Goal: Transaction & Acquisition: Purchase product/service

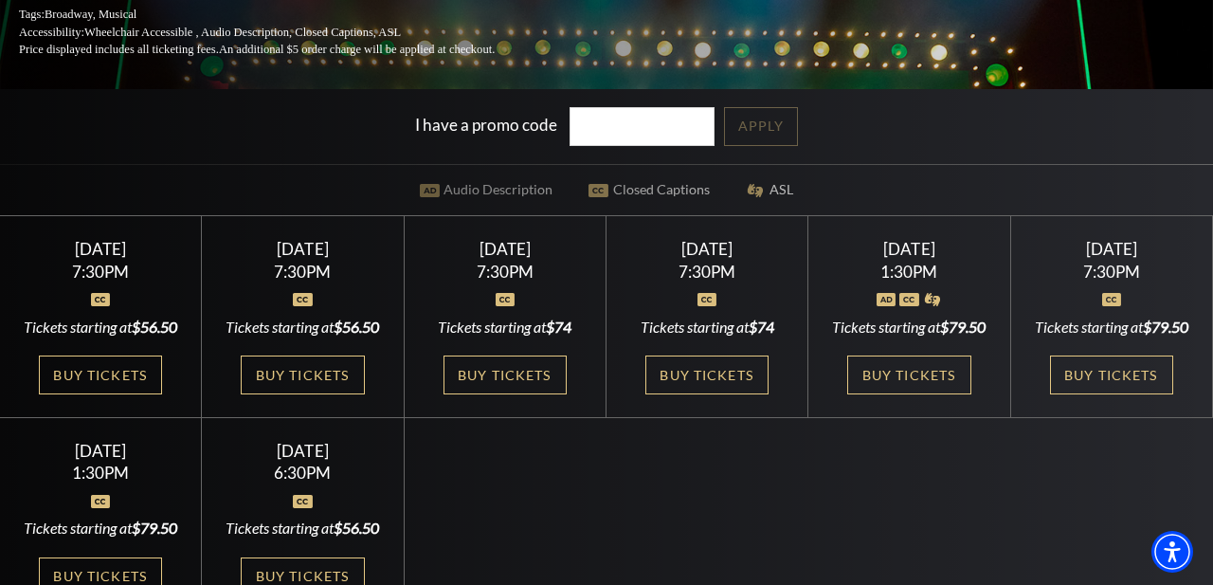
scroll to position [371, 0]
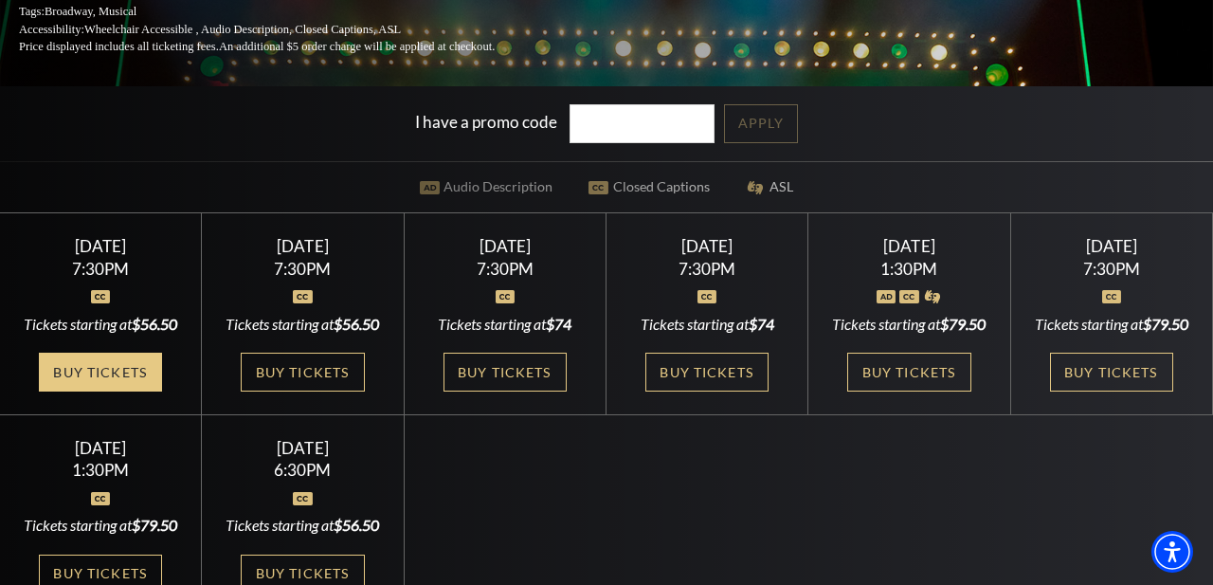
click at [109, 391] on link "Buy Tickets" at bounding box center [100, 372] width 123 height 39
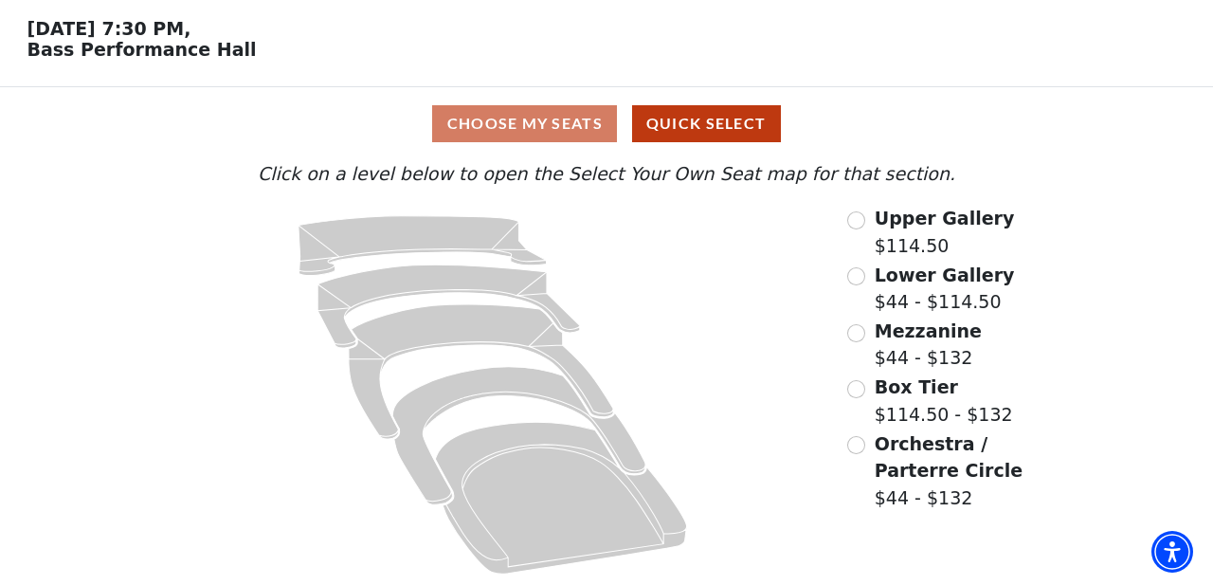
scroll to position [72, 0]
click at [735, 127] on button "Quick Select" at bounding box center [706, 123] width 149 height 37
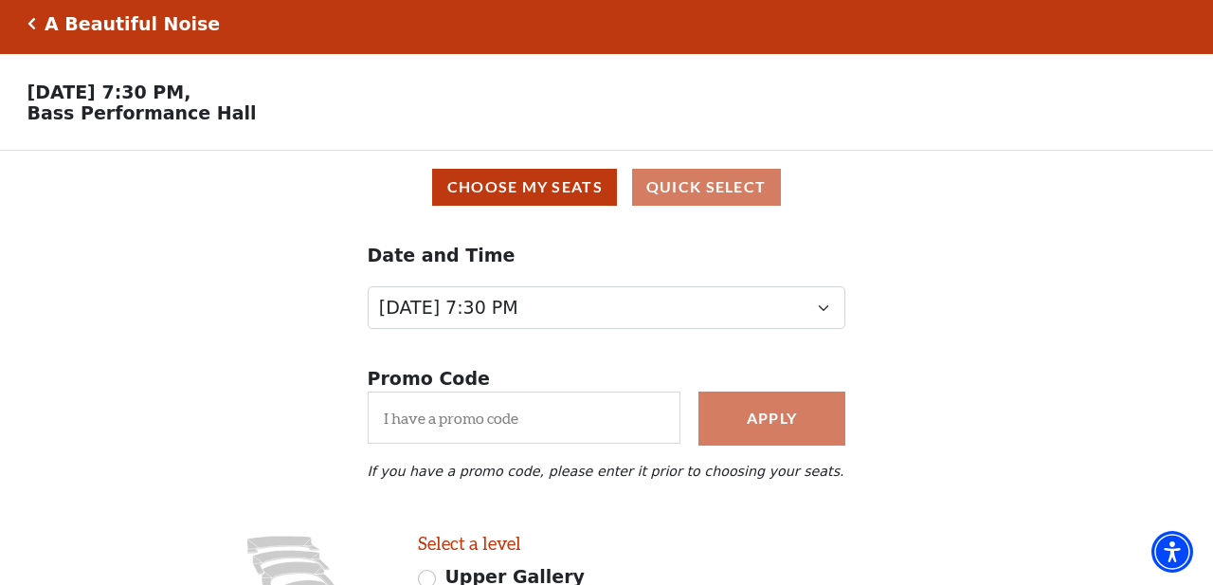
scroll to position [9, 0]
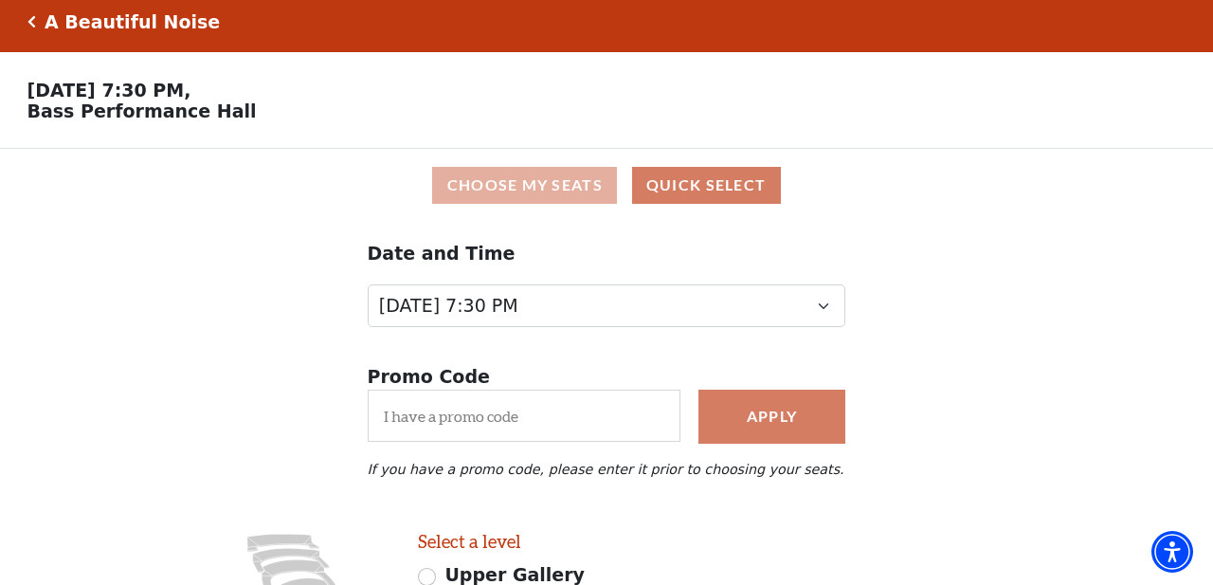
click at [548, 183] on button "Choose My Seats" at bounding box center [524, 185] width 185 height 37
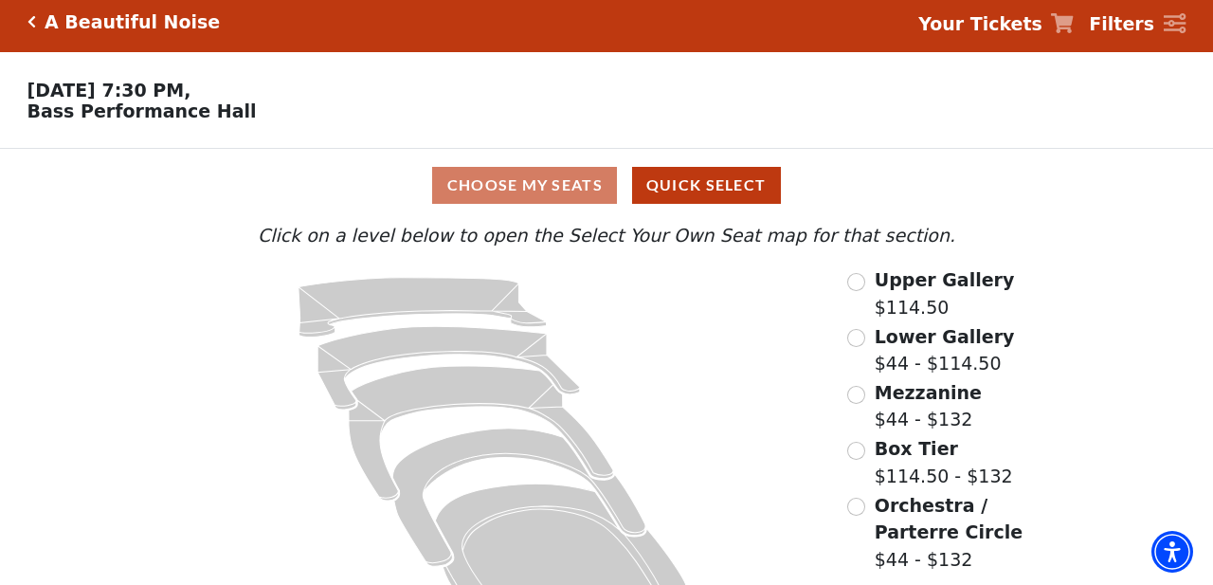
scroll to position [72, 0]
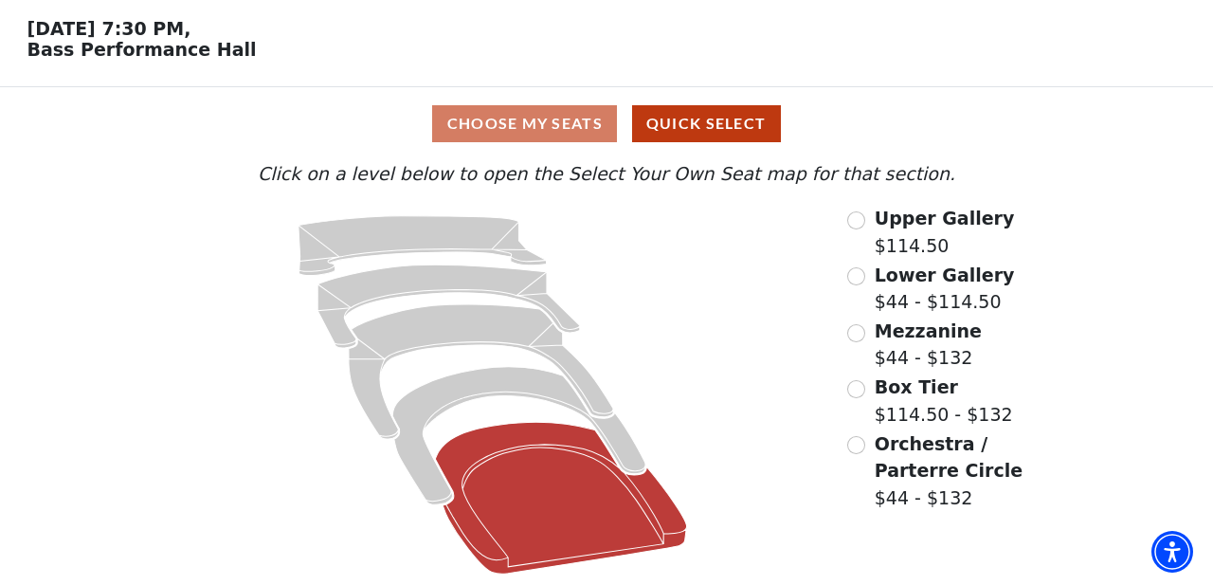
click at [554, 500] on icon at bounding box center [561, 499] width 251 height 152
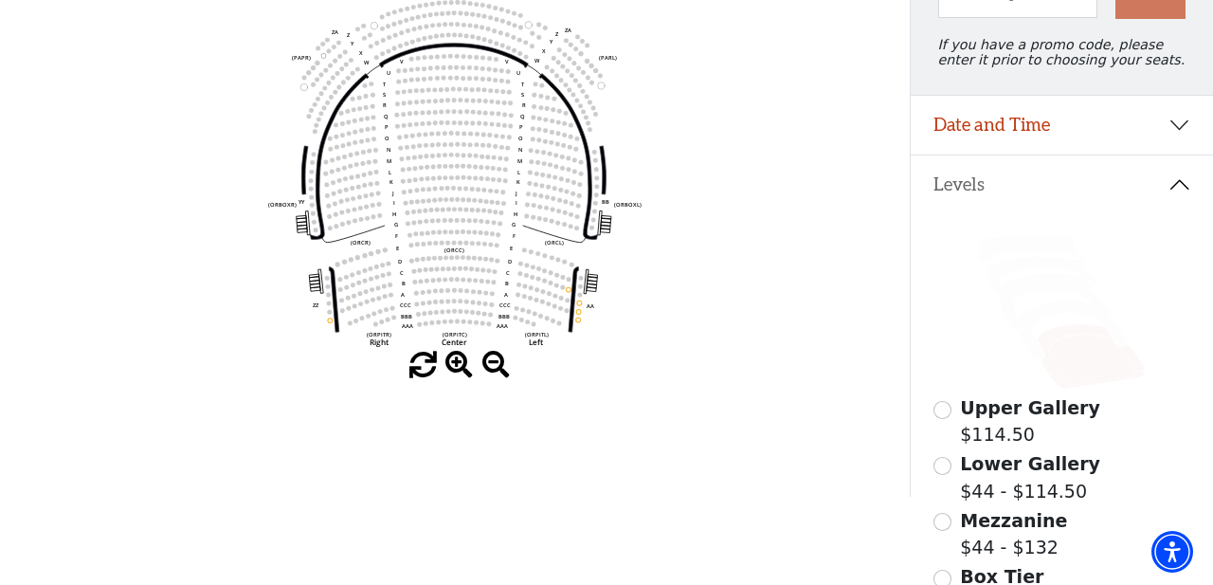
scroll to position [244, 0]
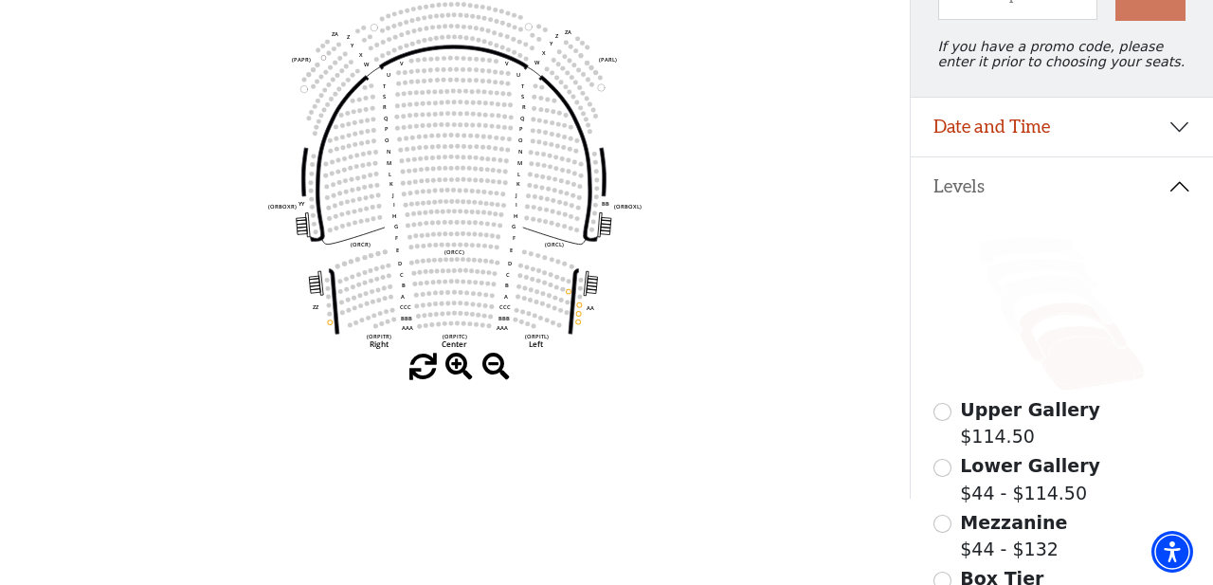
click at [1051, 318] on icon at bounding box center [1073, 331] width 108 height 59
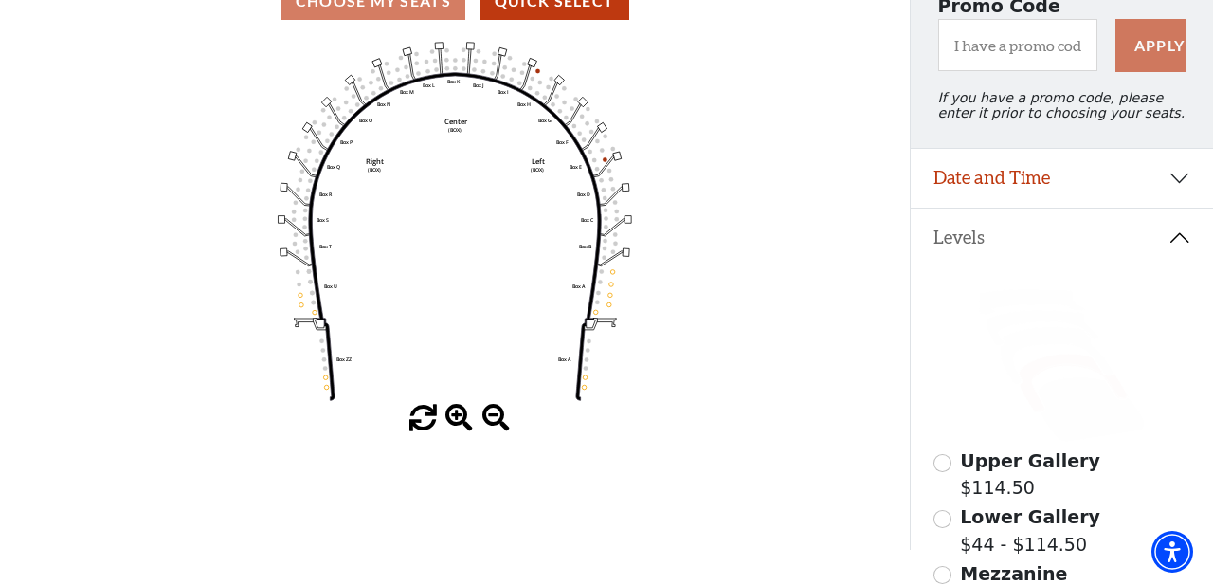
scroll to position [191, 0]
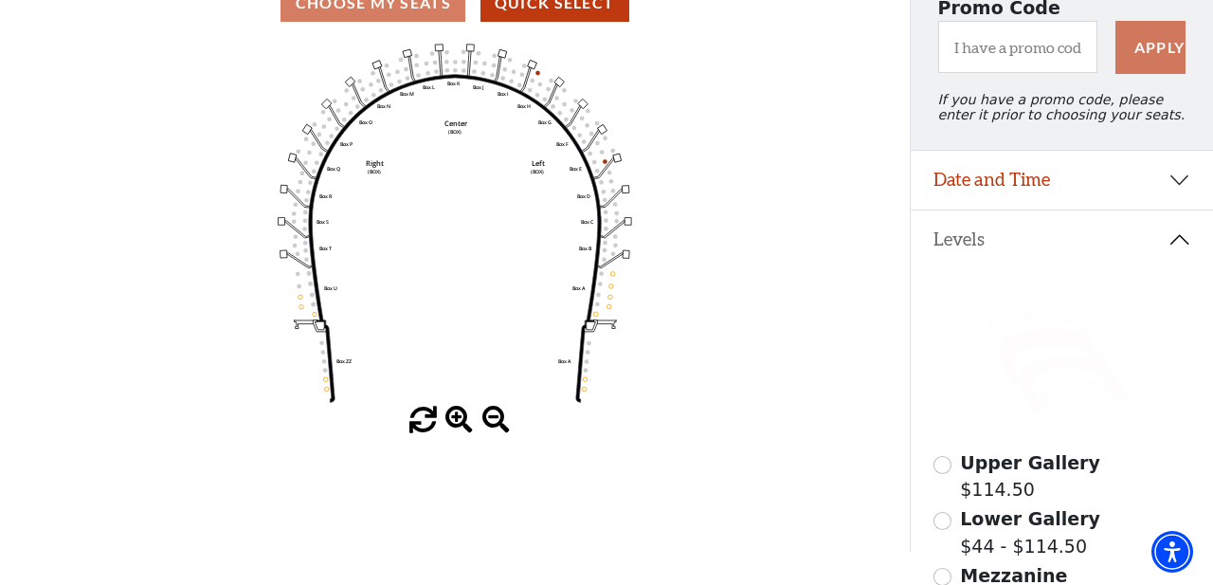
click at [1050, 342] on icon at bounding box center [1057, 358] width 113 height 58
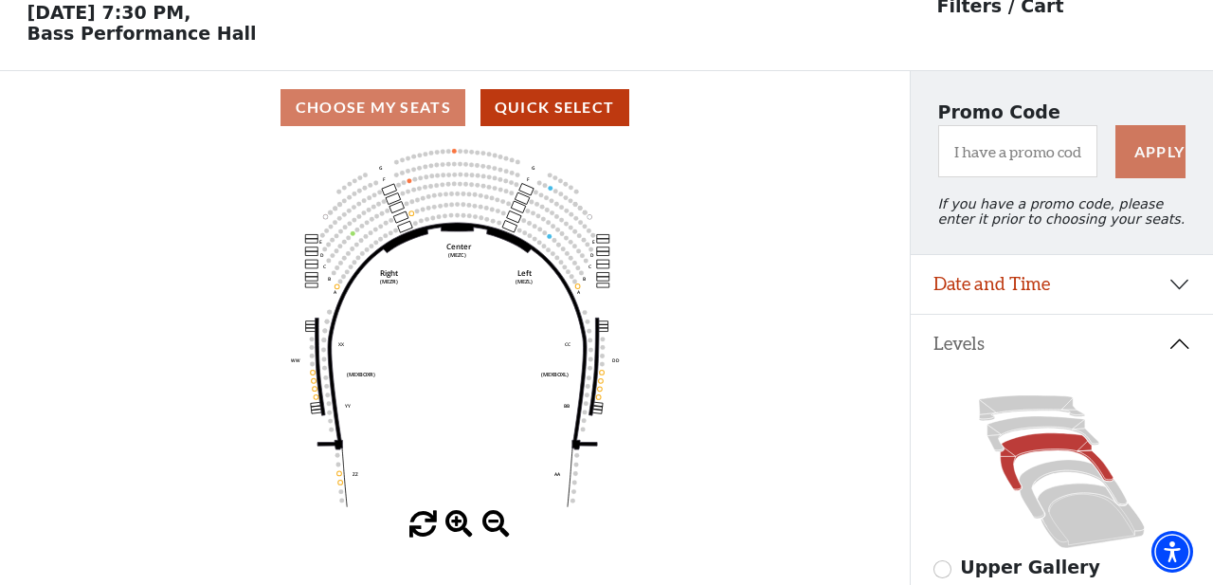
scroll to position [87, 0]
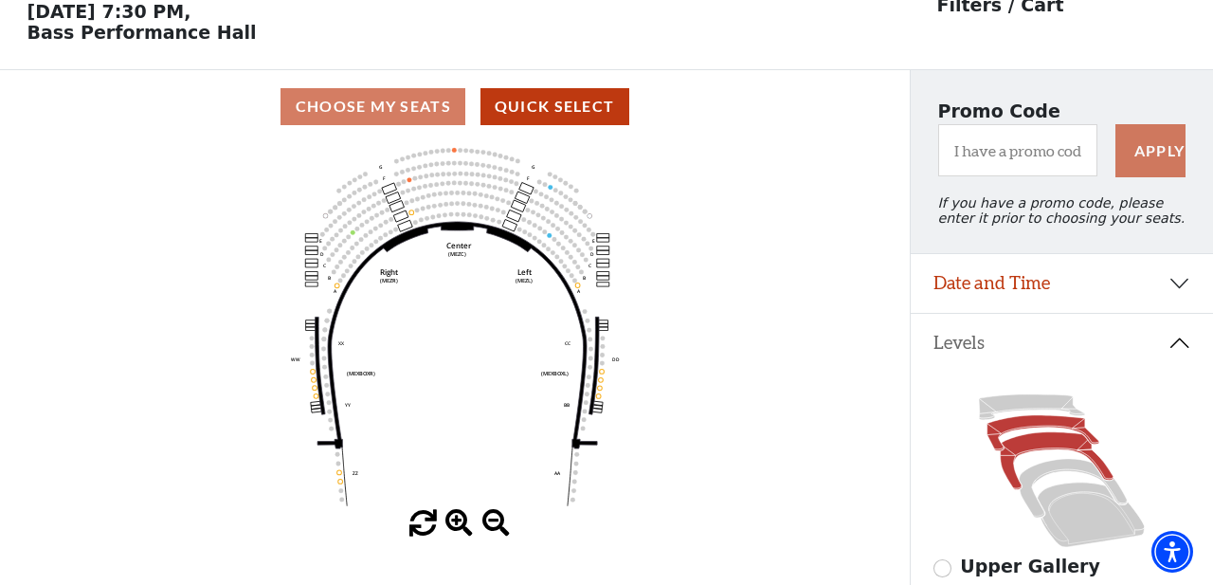
click at [1045, 426] on icon at bounding box center [1044, 433] width 112 height 36
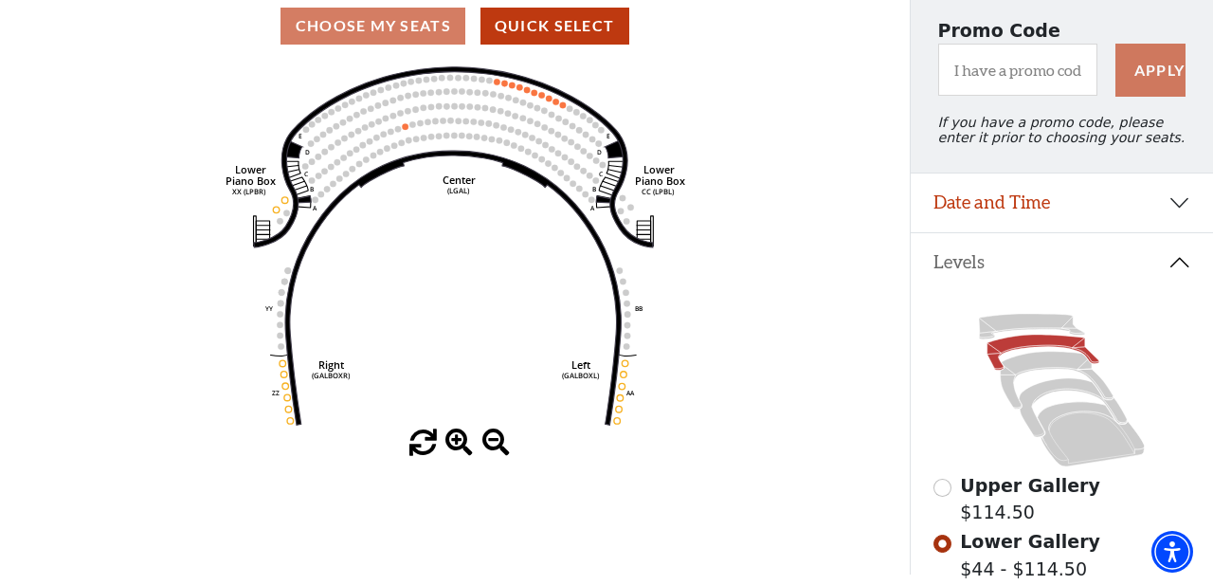
scroll to position [164, 0]
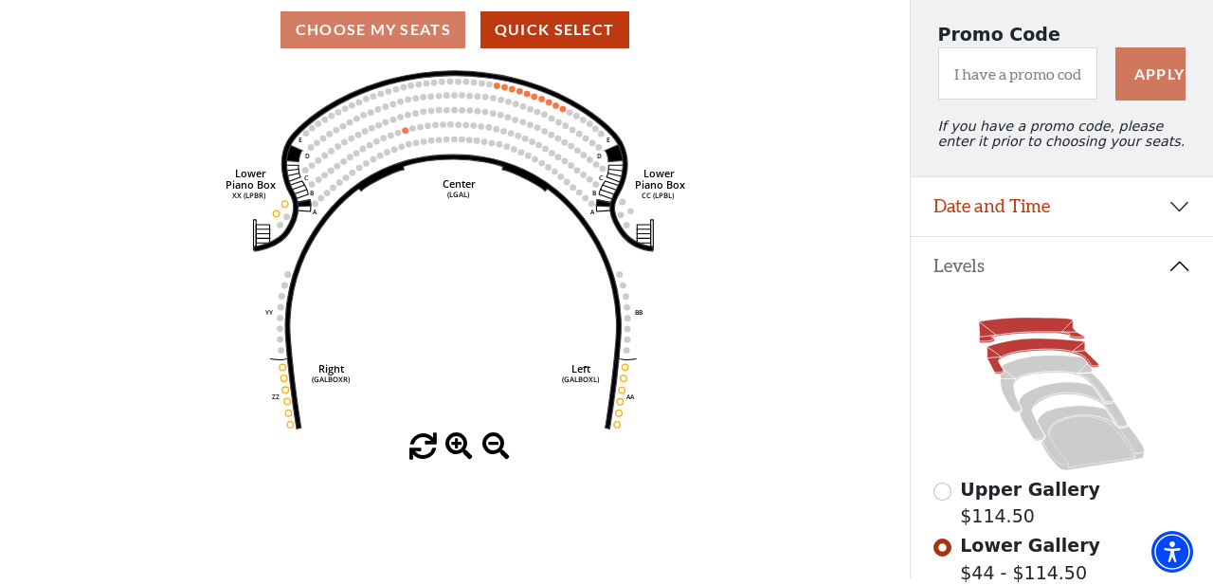
click at [1039, 330] on icon at bounding box center [1032, 331] width 106 height 26
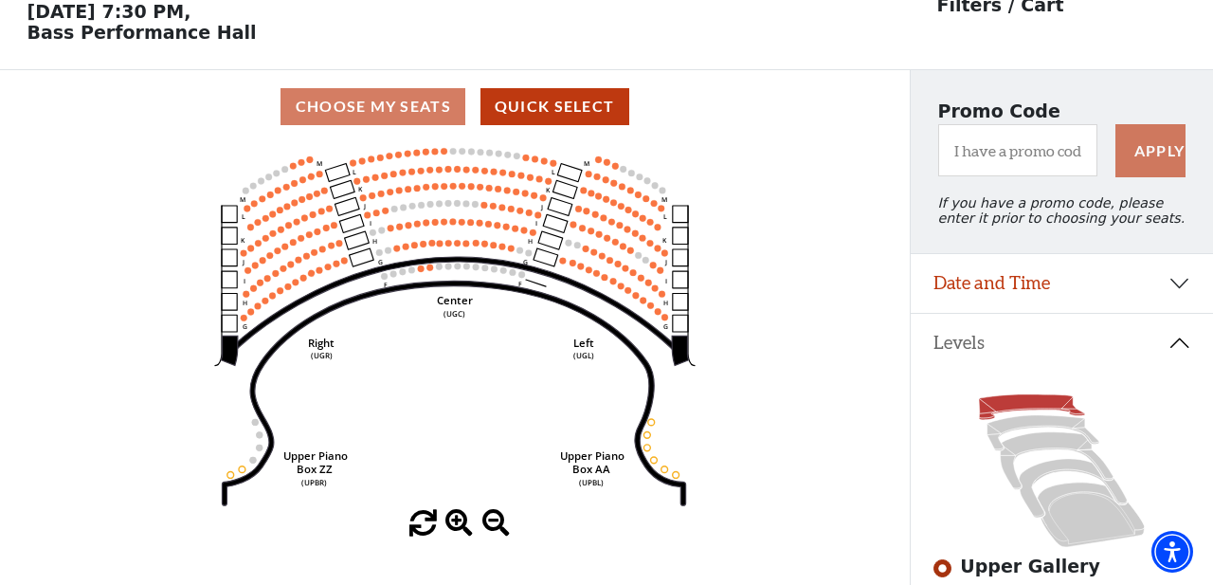
scroll to position [87, 0]
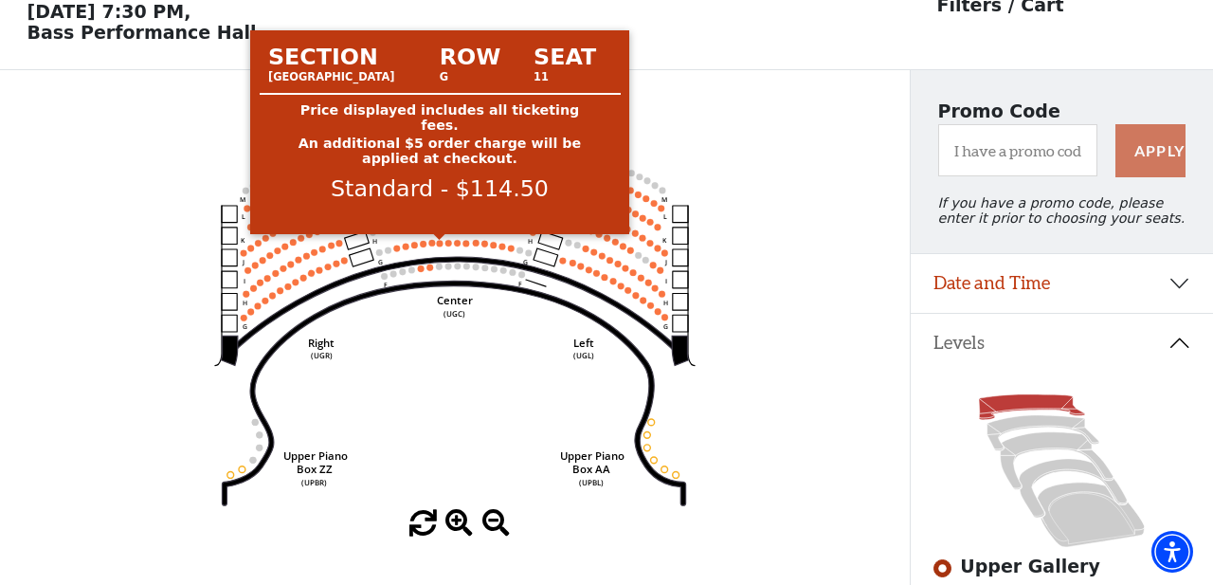
click at [441, 246] on circle at bounding box center [440, 243] width 7 height 7
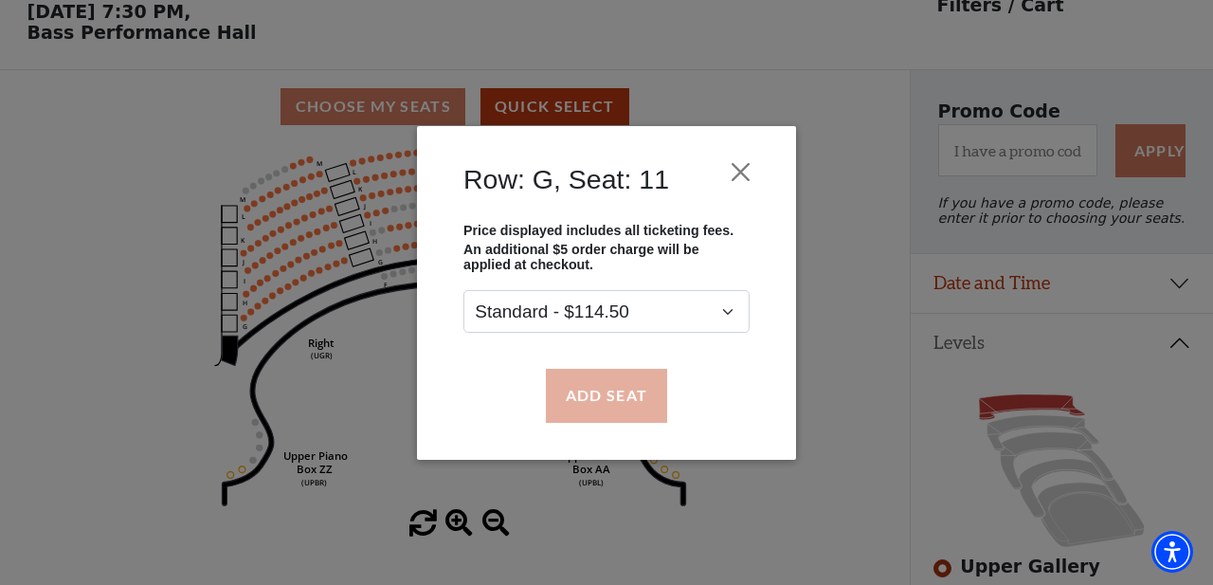
click at [598, 400] on button "Add Seat" at bounding box center [606, 395] width 121 height 53
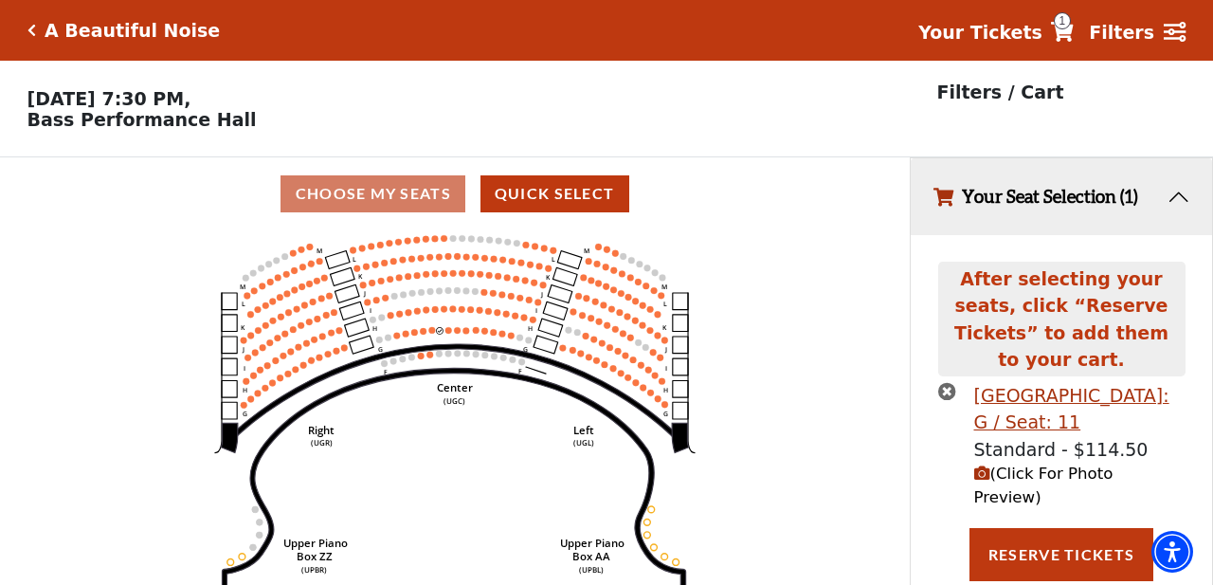
scroll to position [0, 0]
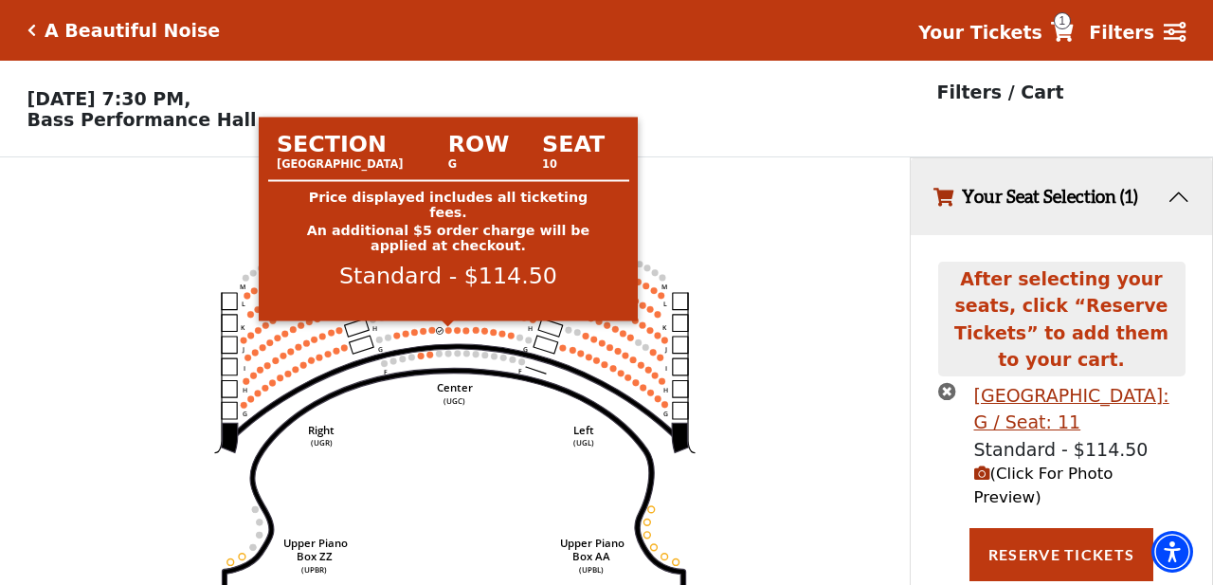
click at [452, 332] on circle at bounding box center [449, 330] width 7 height 7
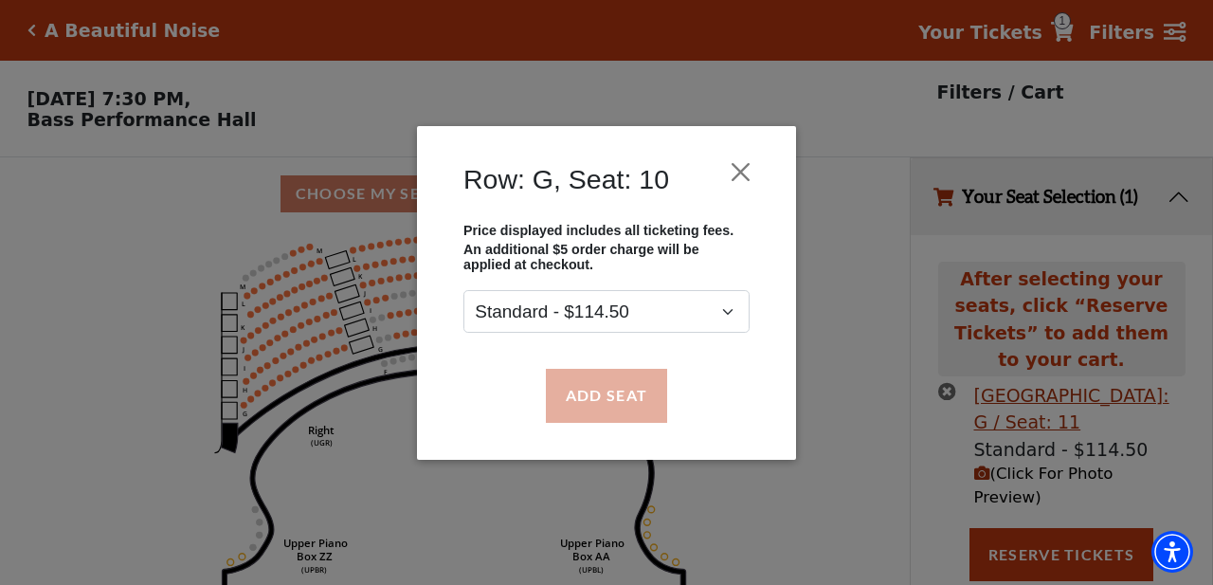
click at [583, 398] on button "Add Seat" at bounding box center [606, 395] width 121 height 53
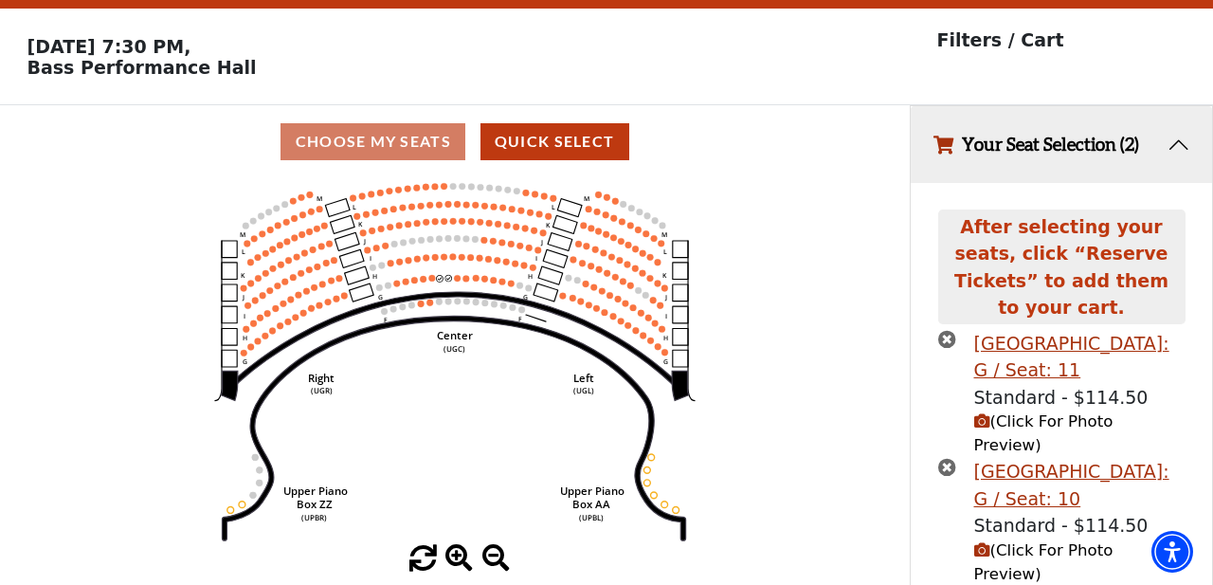
scroll to position [52, 0]
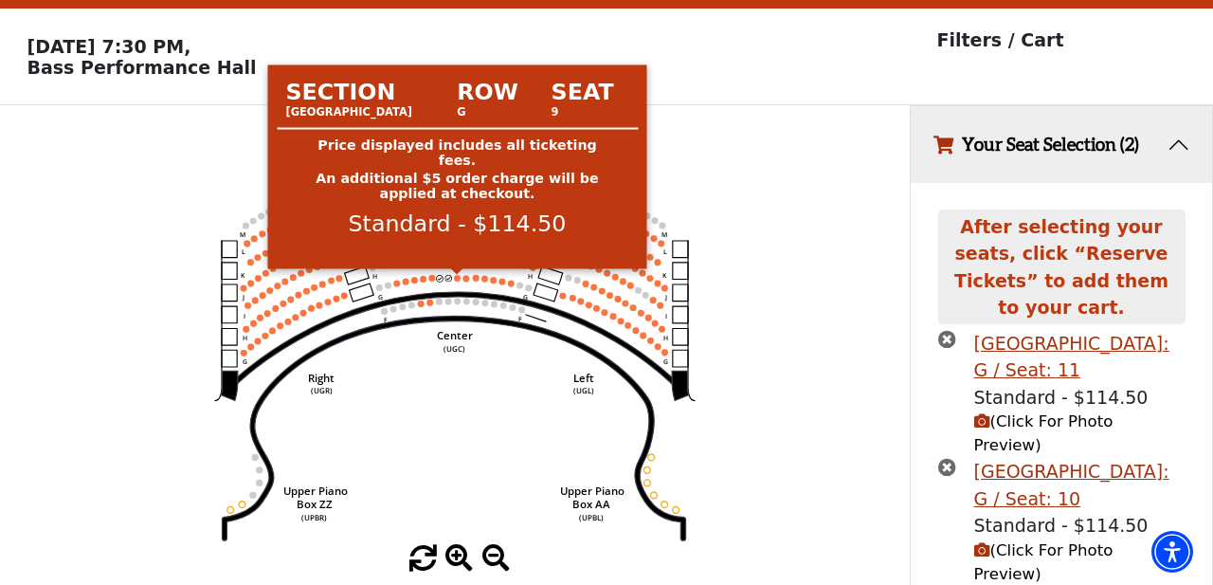
click at [458, 278] on circle at bounding box center [457, 278] width 7 height 7
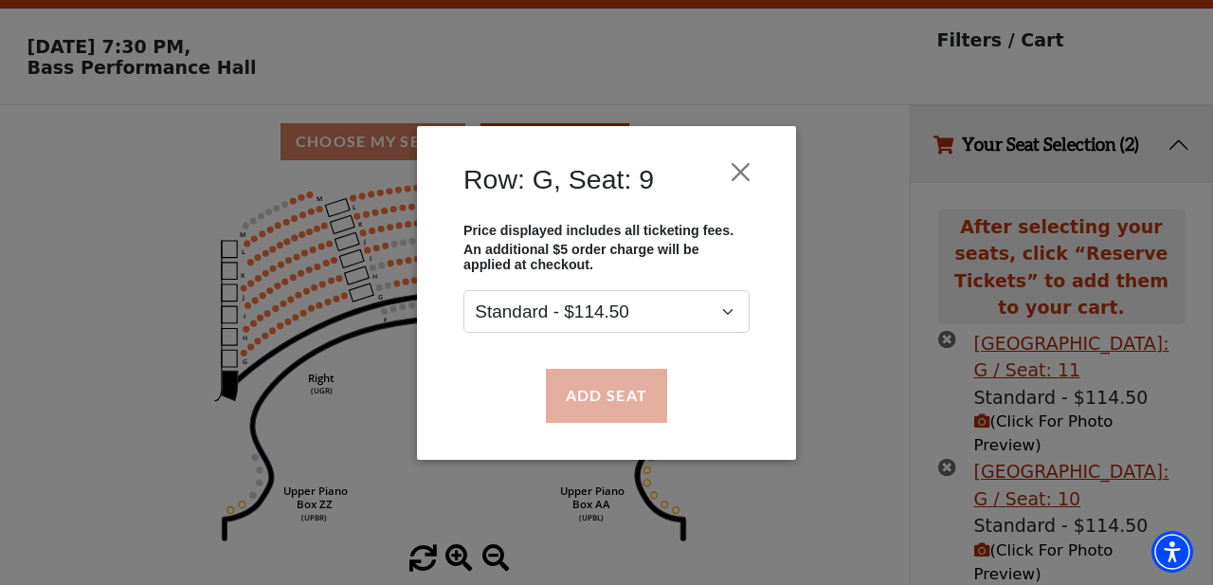
click at [596, 389] on button "Add Seat" at bounding box center [606, 395] width 121 height 53
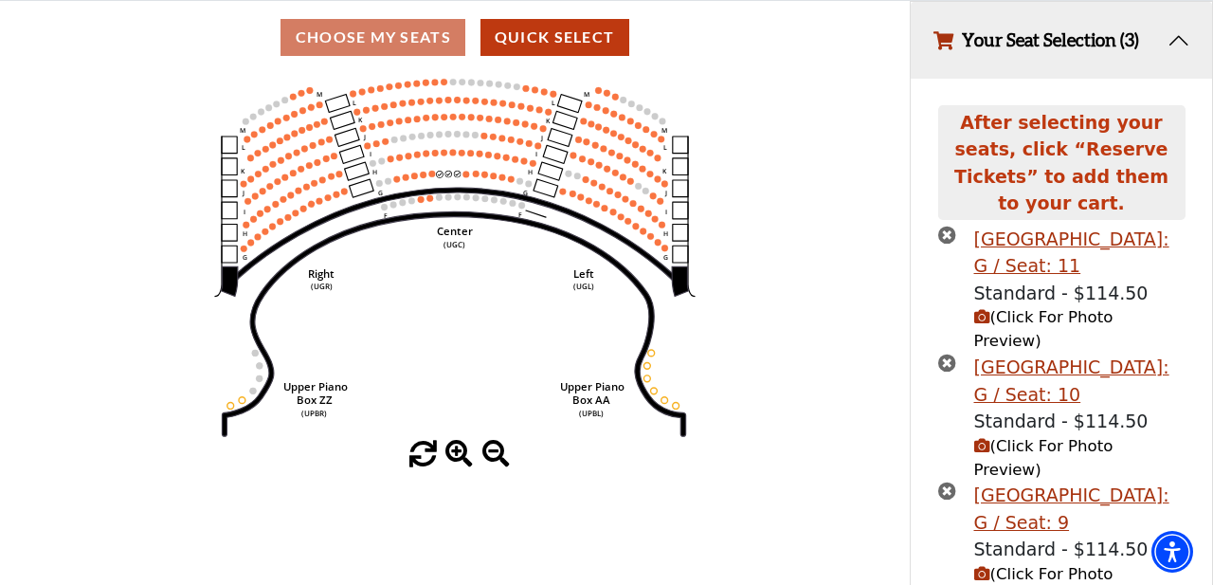
scroll to position [157, 0]
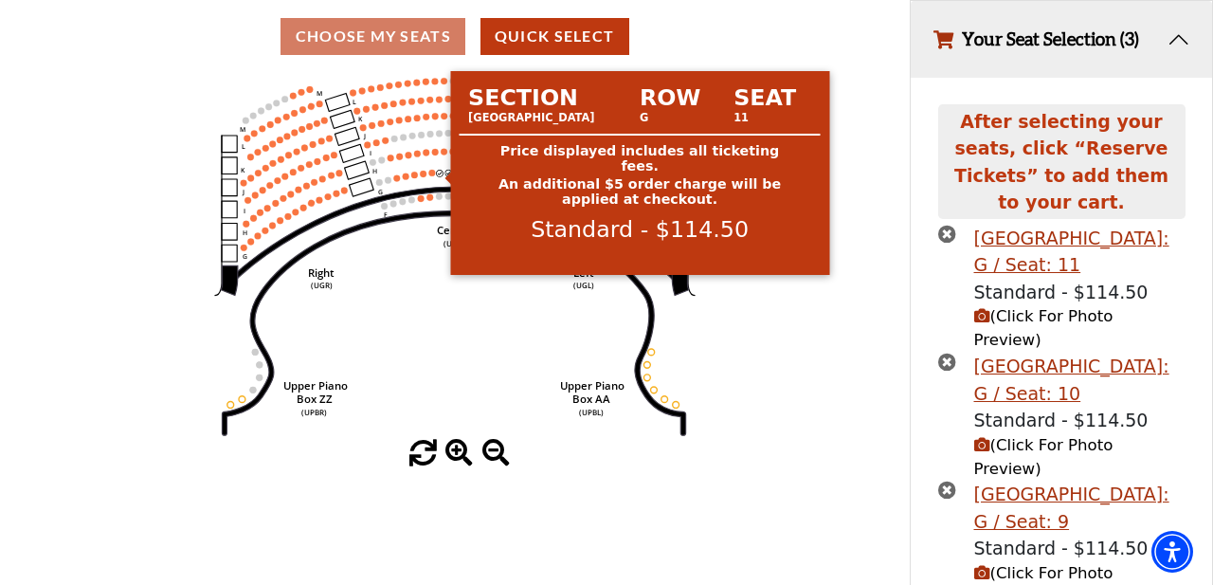
click at [441, 174] on circle at bounding box center [440, 173] width 7 height 7
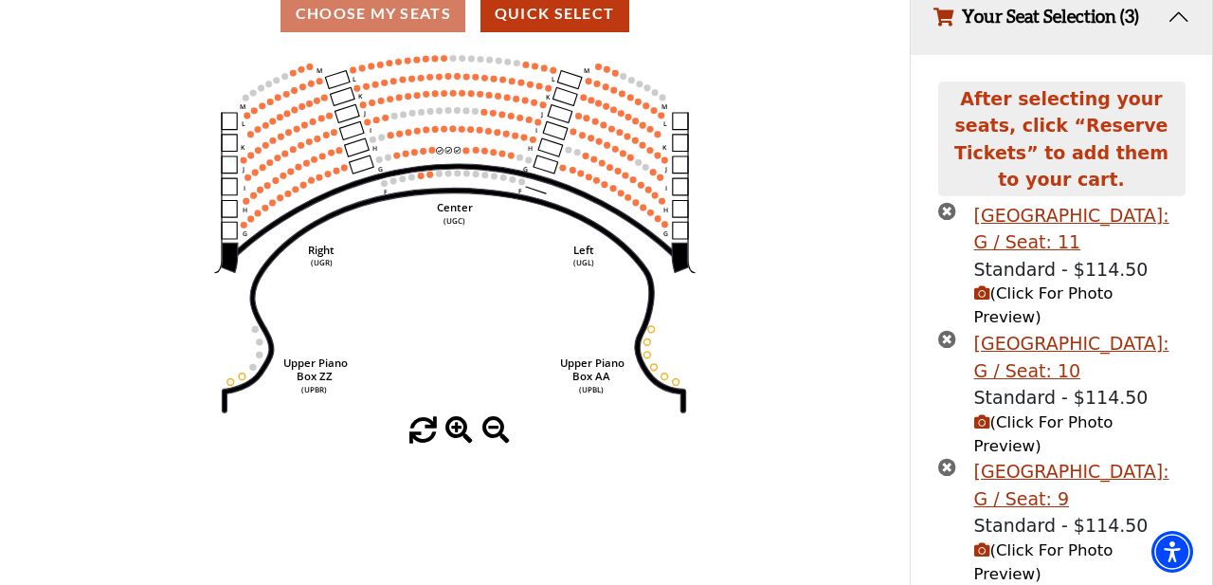
scroll to position [203, 0]
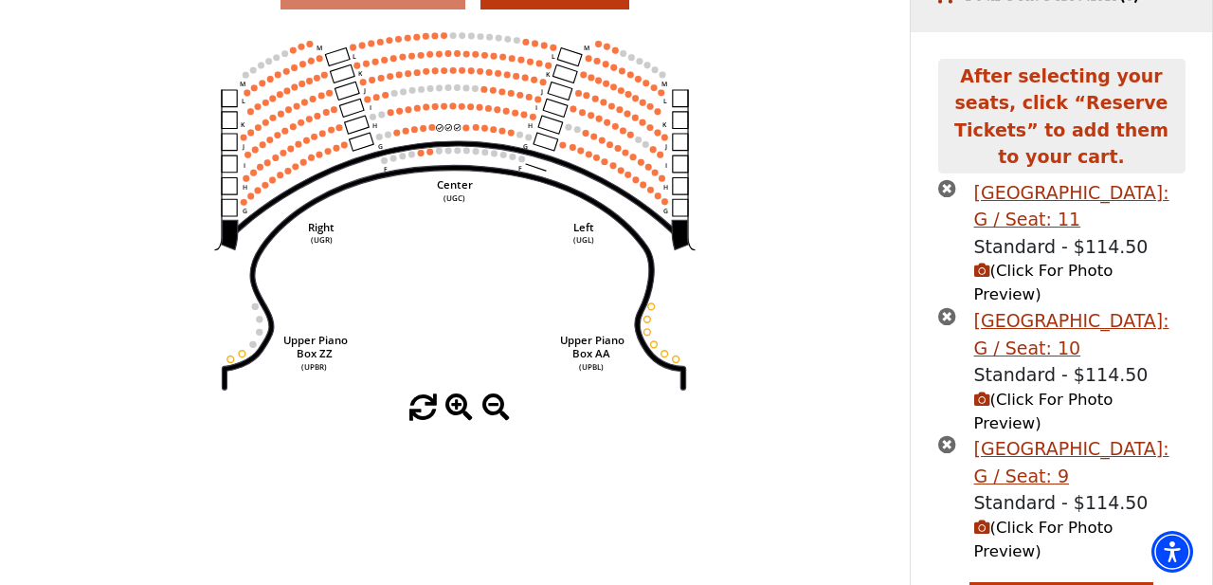
click at [949, 179] on icon "times-circle" at bounding box center [947, 188] width 18 height 18
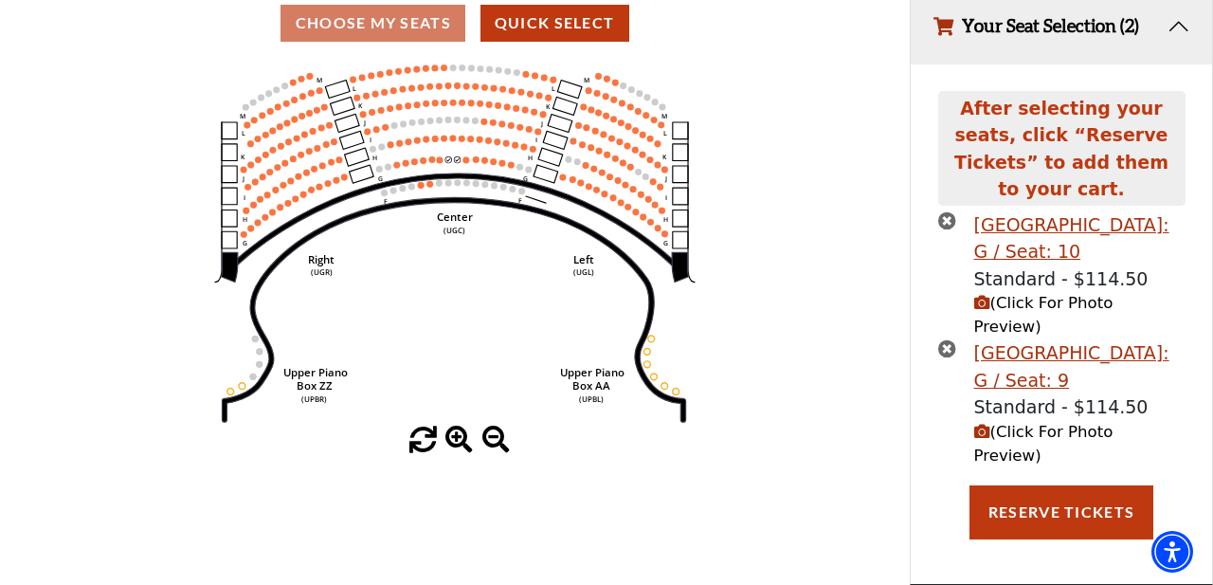
scroll to position [99, 0]
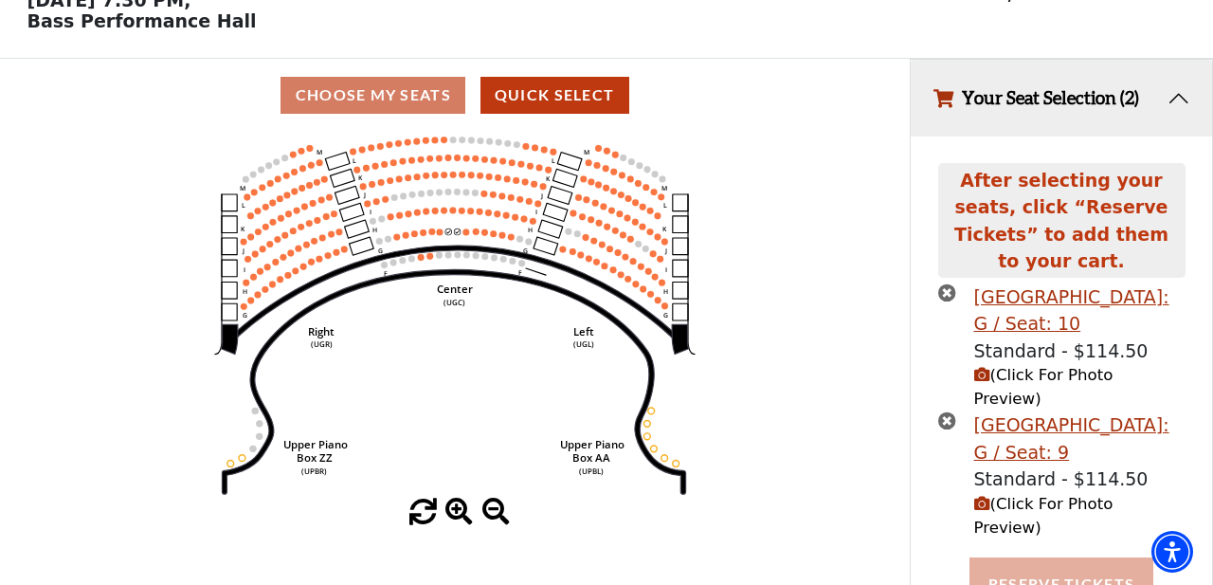
click at [1064, 557] on button "Reserve Tickets" at bounding box center [1062, 583] width 184 height 53
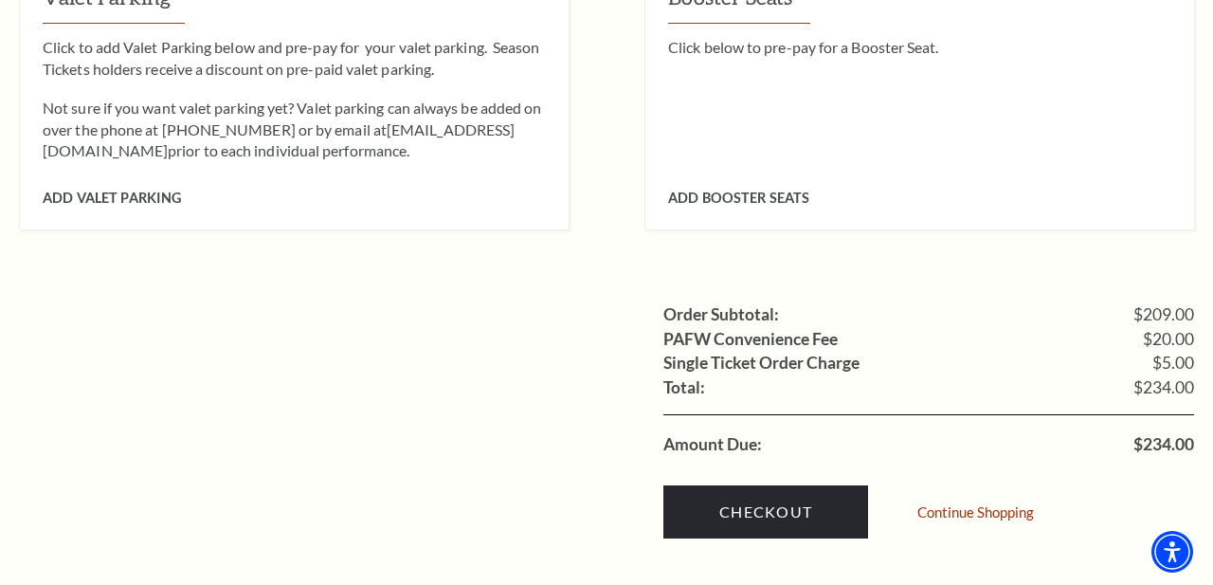
scroll to position [1711, 0]
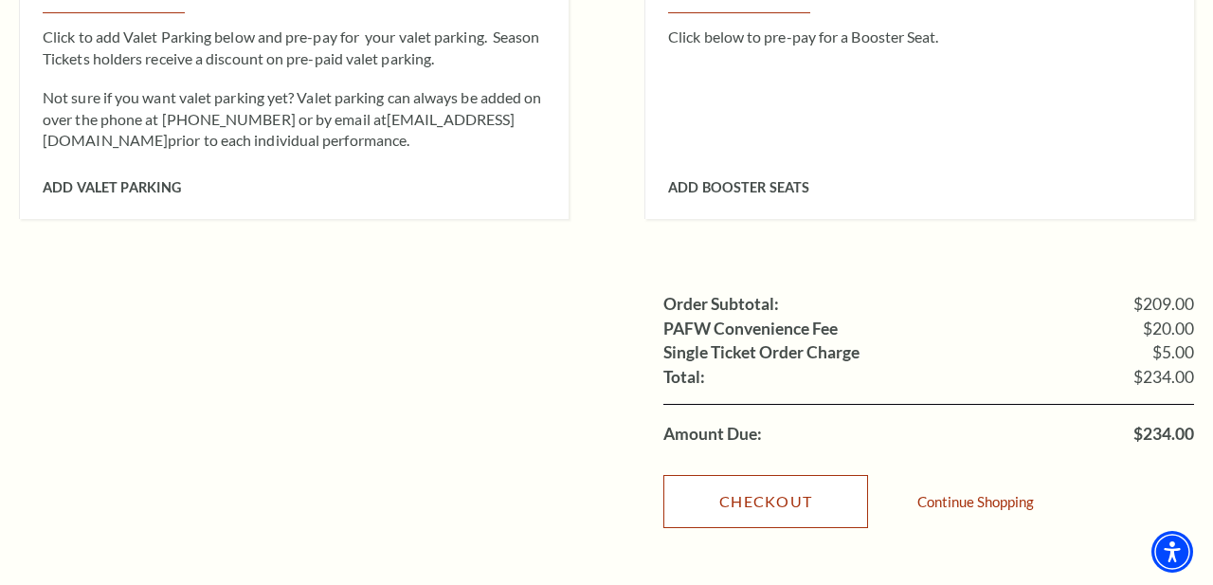
click at [770, 500] on link "Checkout" at bounding box center [766, 501] width 205 height 53
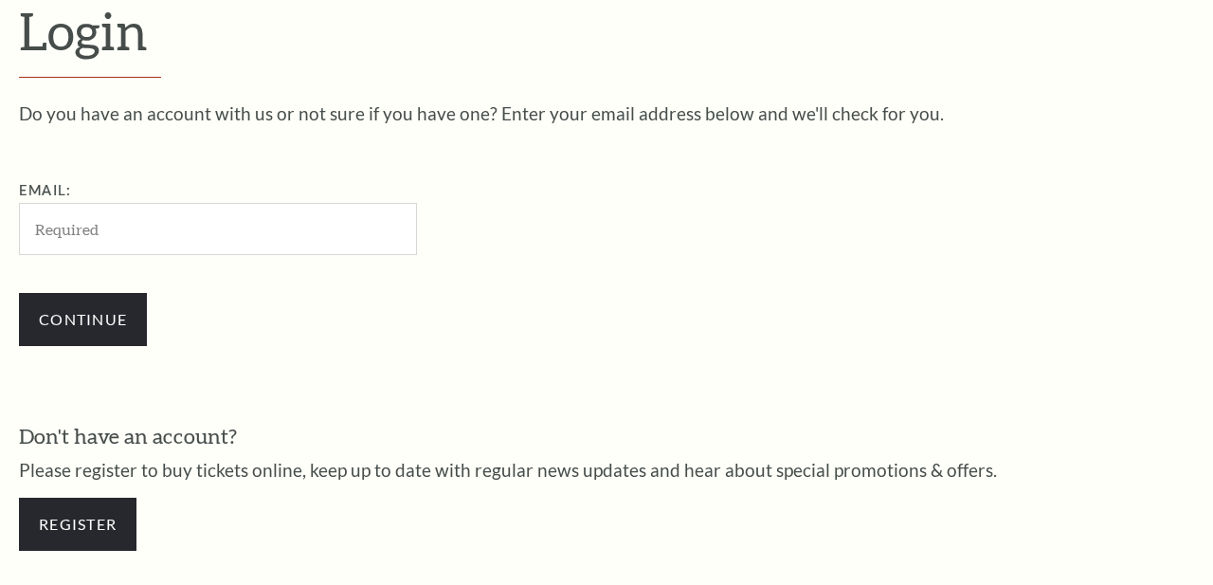
scroll to position [516, 0]
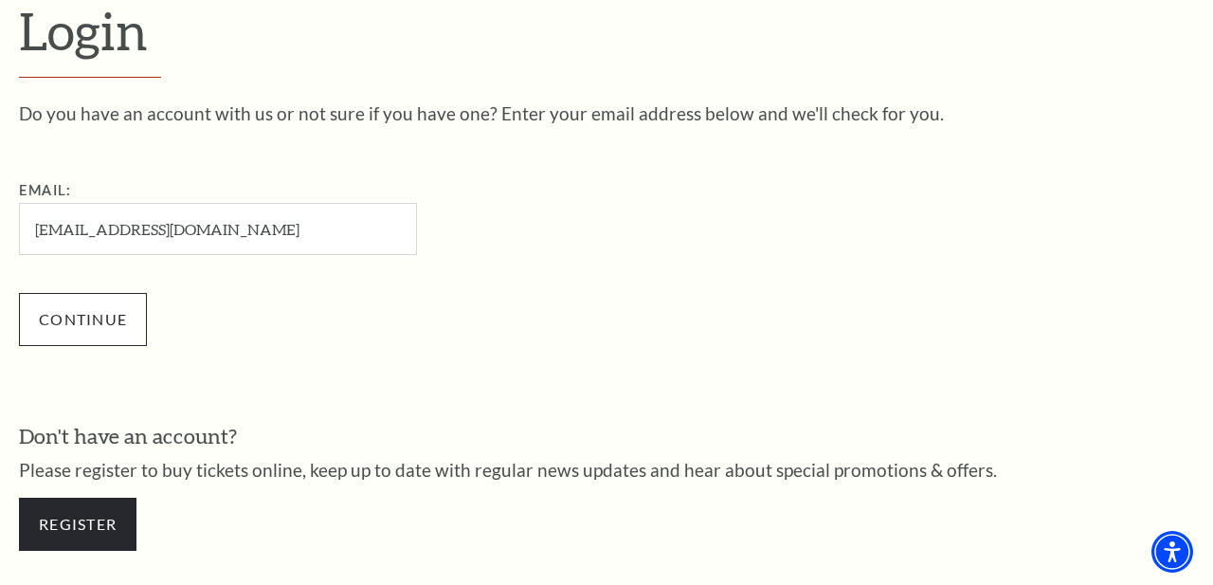
type input "costendorp@opxconsulting.com"
click at [83, 316] on input "Continue" at bounding box center [83, 319] width 128 height 53
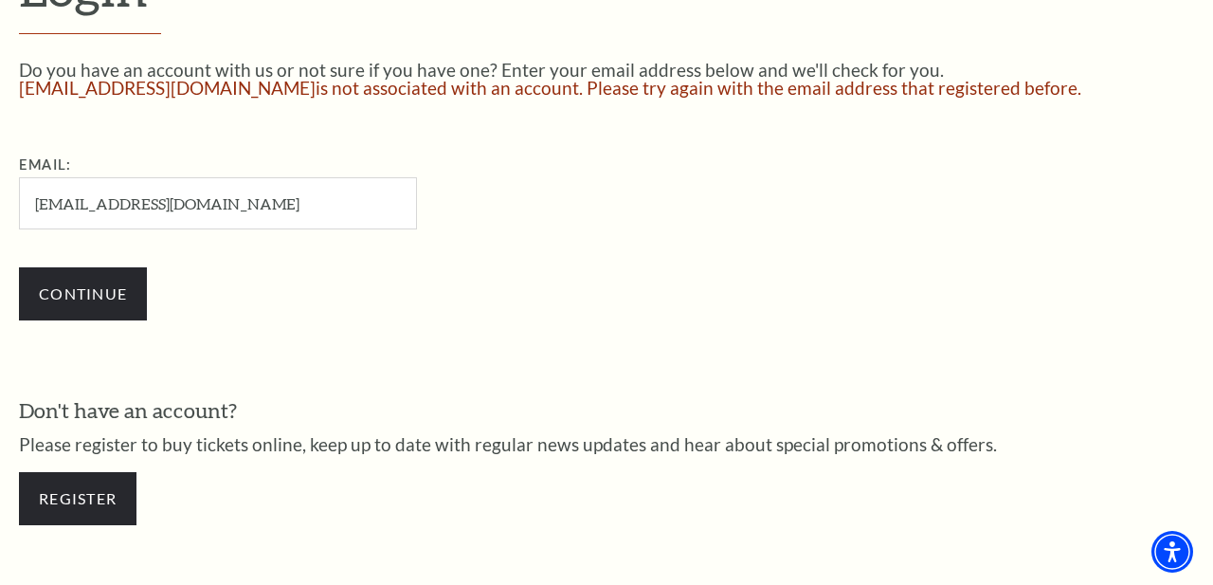
scroll to position [576, 0]
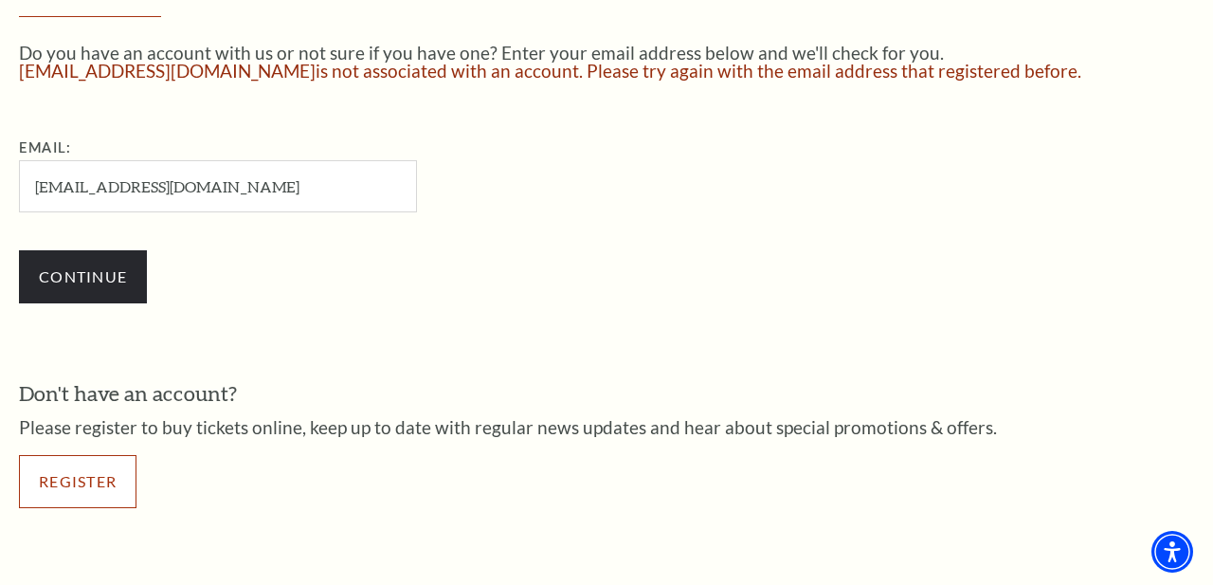
click at [85, 478] on link "Register" at bounding box center [78, 481] width 118 height 53
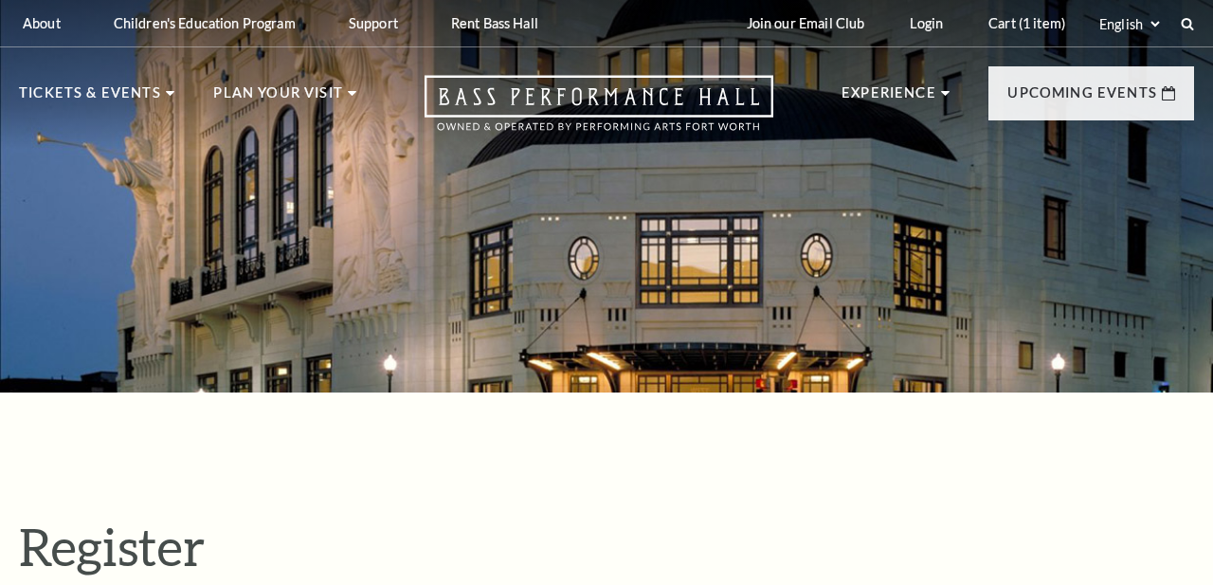
select select "1"
select select "TX"
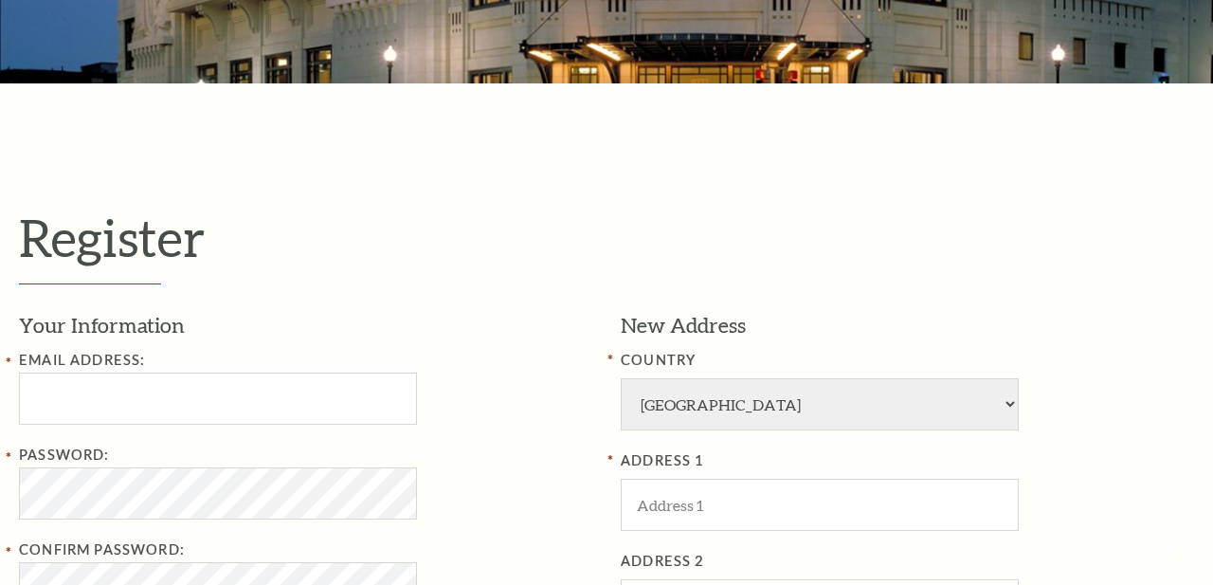
scroll to position [309, 0]
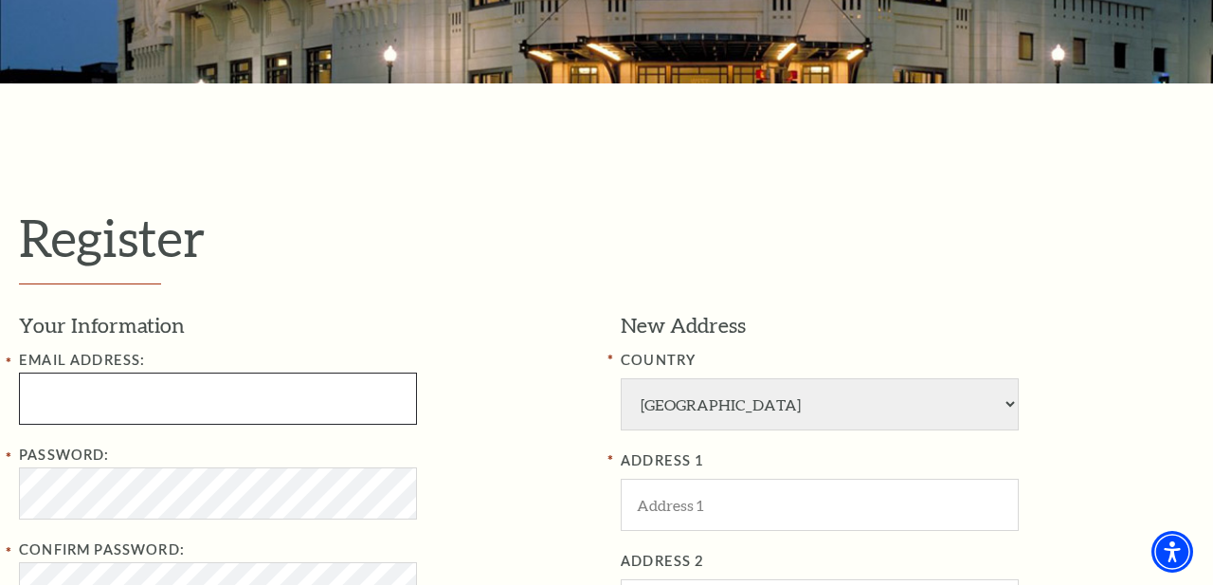
click at [47, 394] on input "text" at bounding box center [218, 399] width 398 height 52
type input "costendorp@opxconsulting.com"
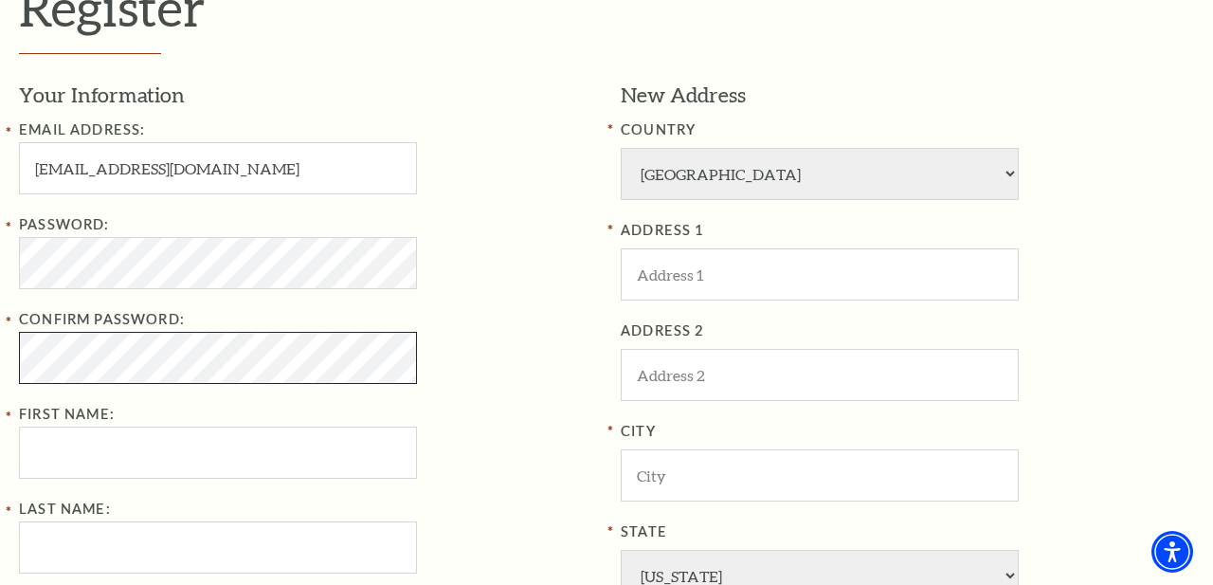
scroll to position [548, 0]
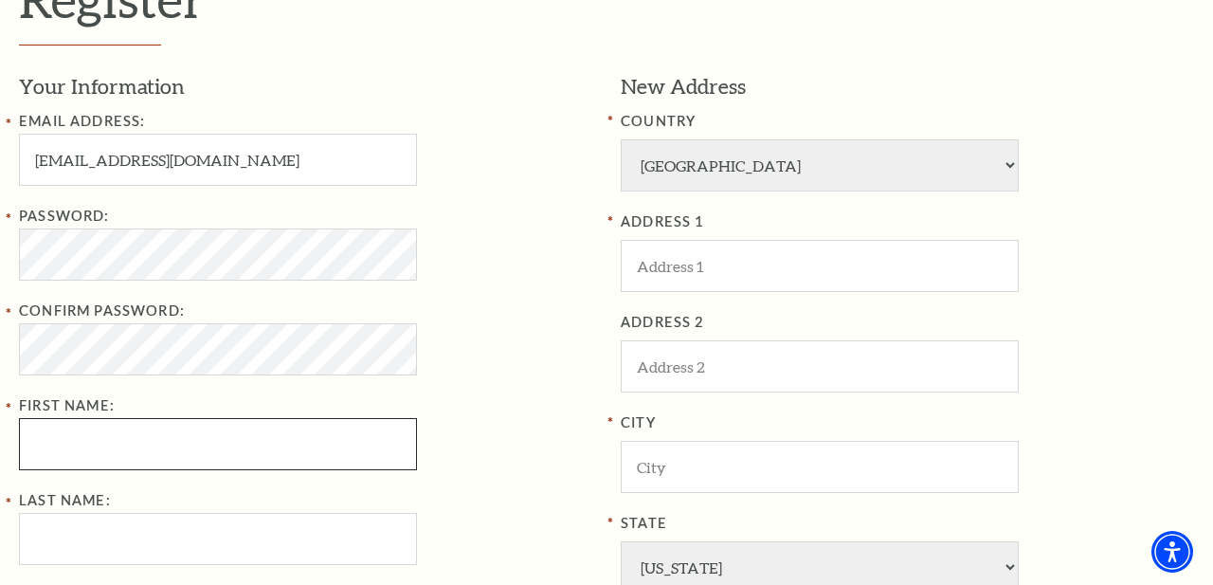
click at [45, 446] on input "First Name:" at bounding box center [218, 444] width 398 height 52
type input "[PERSON_NAME]"
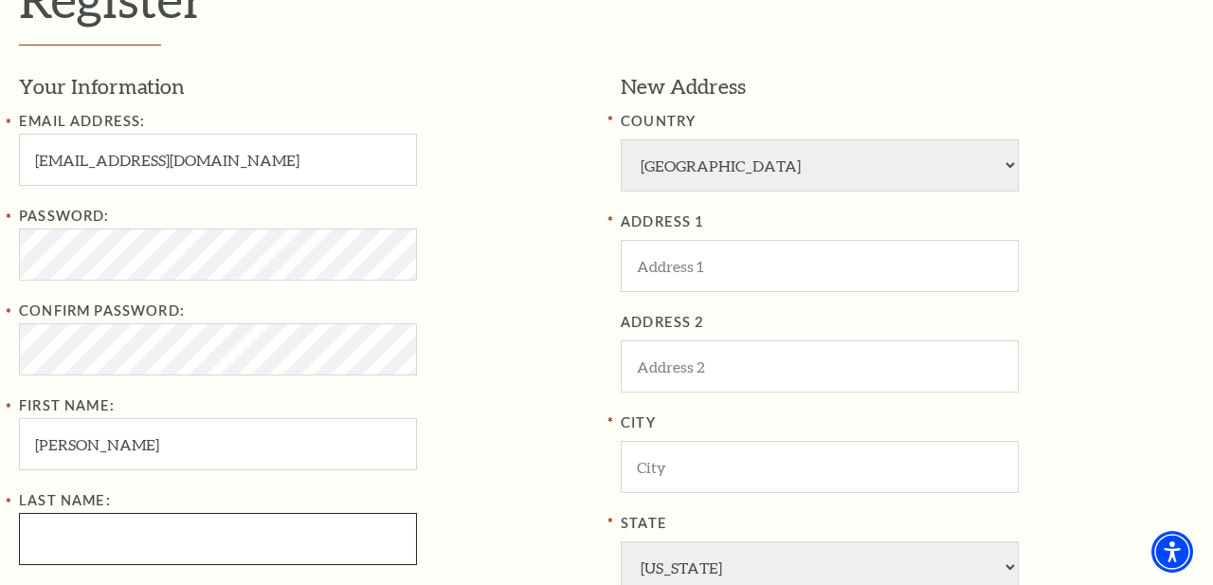
click at [45, 540] on input "Last Name:" at bounding box center [218, 539] width 398 height 52
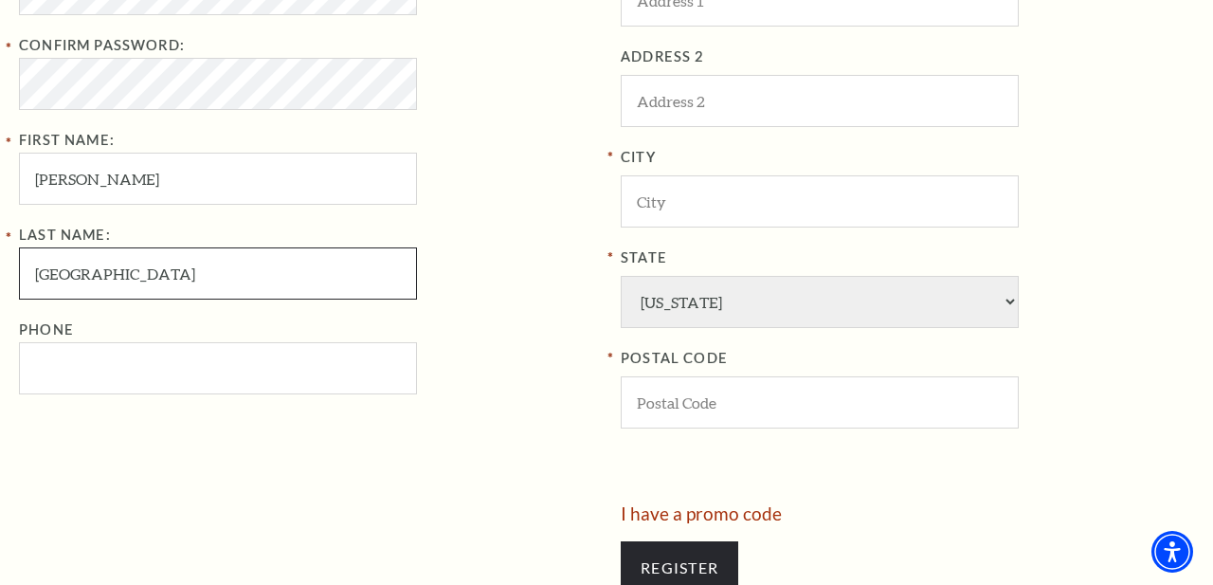
scroll to position [837, 0]
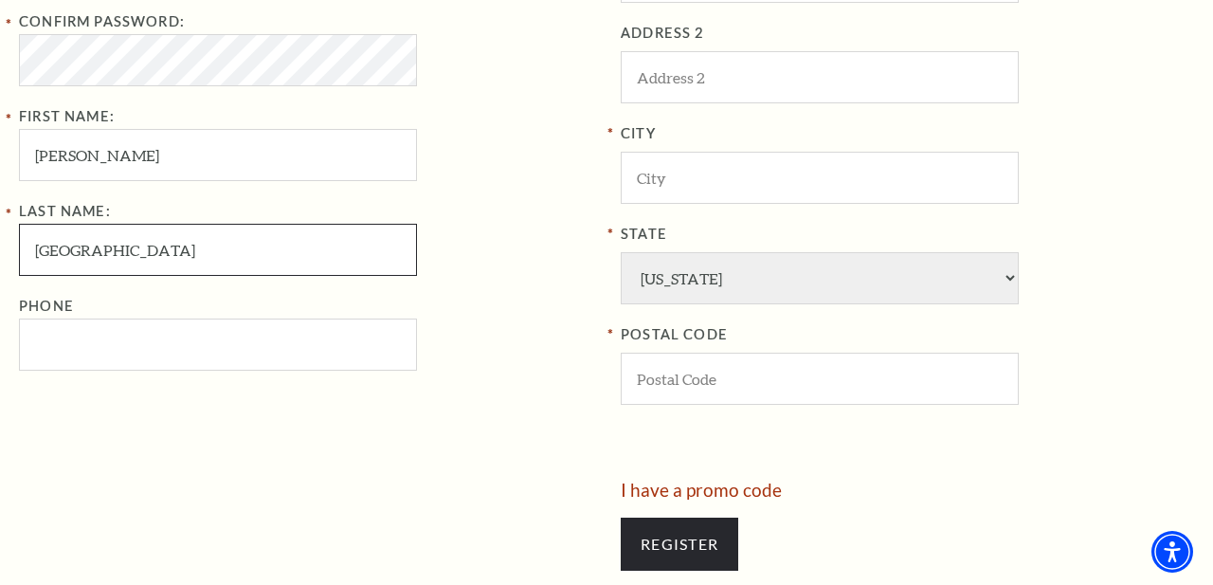
type input "Ostendorp"
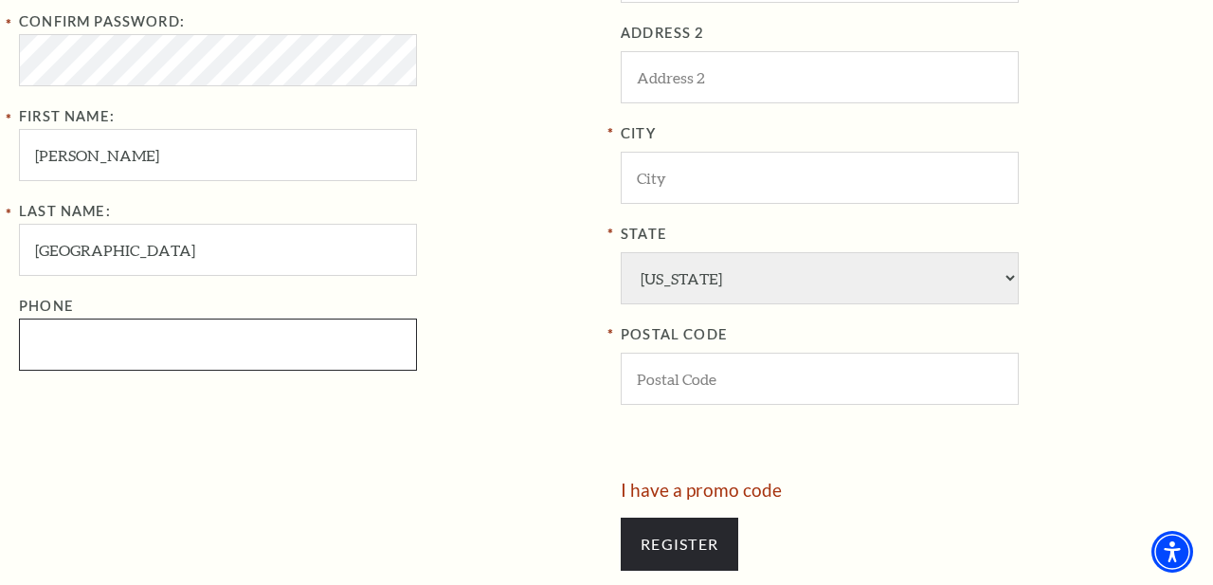
click at [84, 337] on input "Phone" at bounding box center [218, 344] width 398 height 52
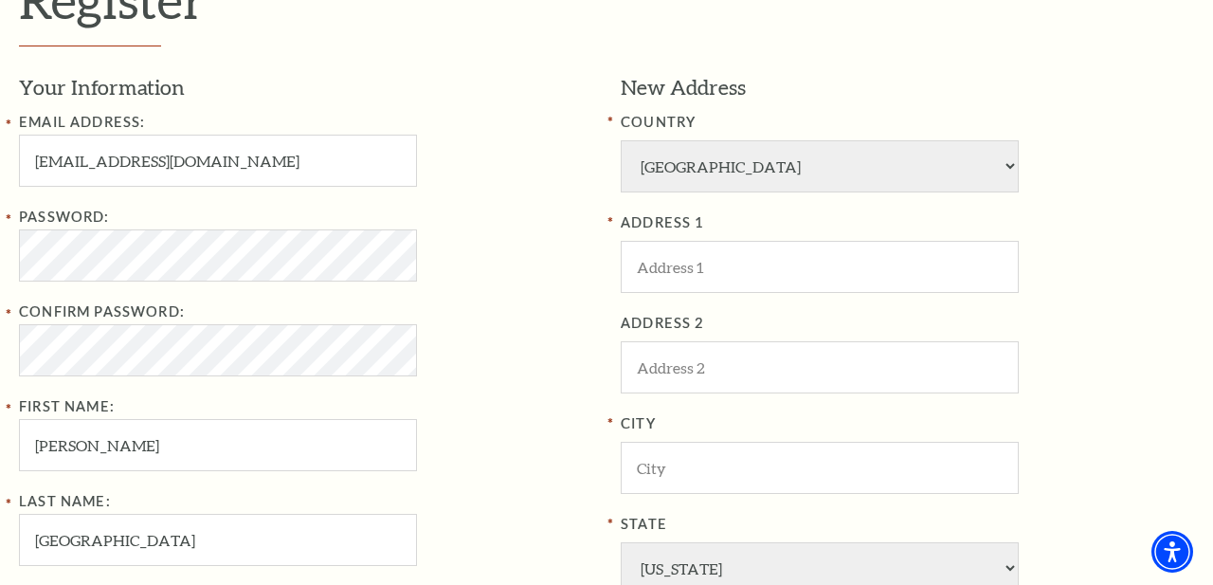
scroll to position [532, 0]
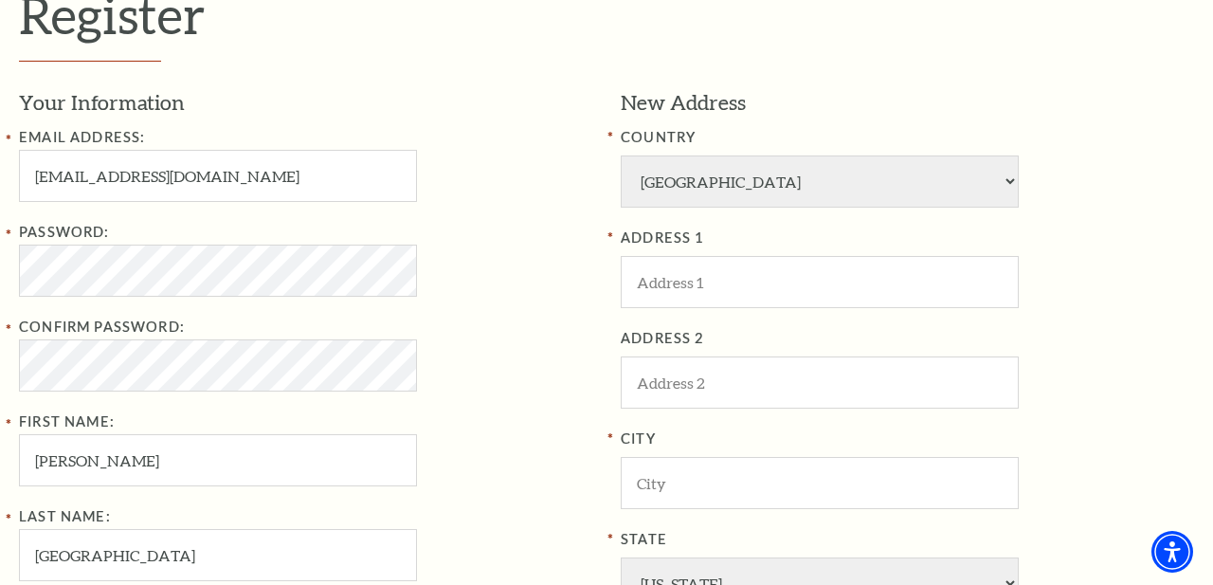
type input "817-821-1815"
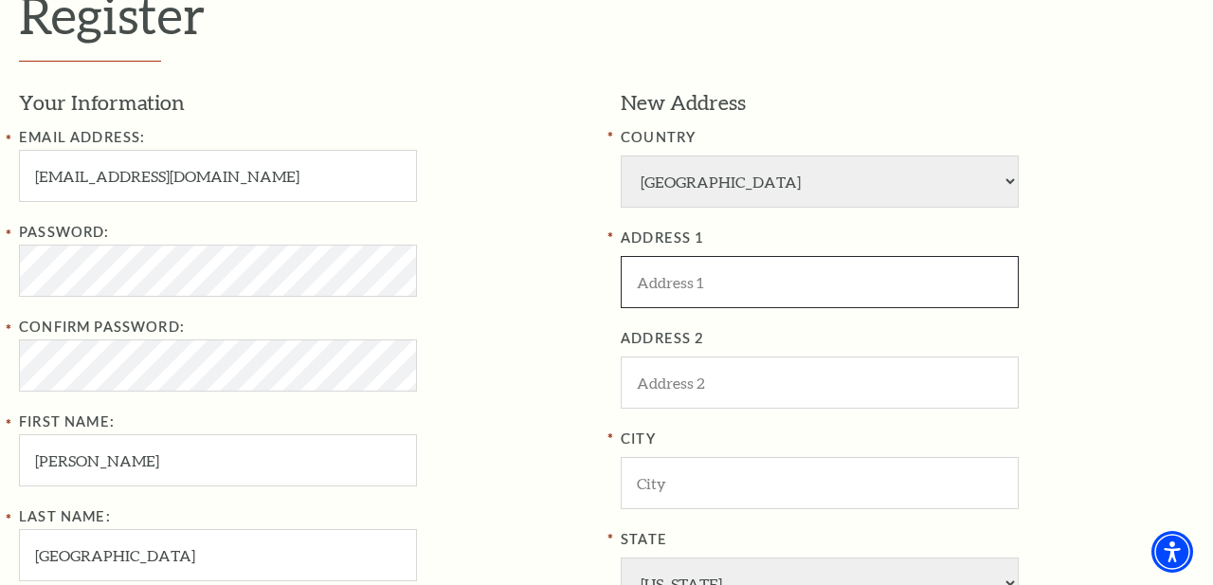
click at [681, 274] on input "text" at bounding box center [820, 282] width 398 height 52
type input "[STREET_ADDRESS]"
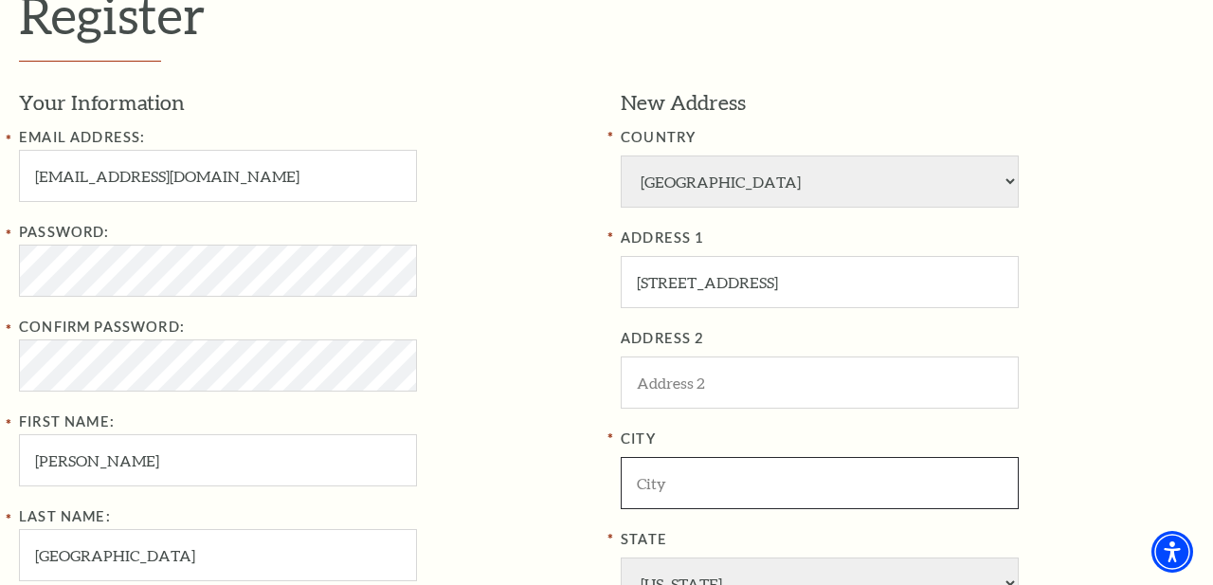
click at [659, 469] on input "text" at bounding box center [820, 483] width 398 height 52
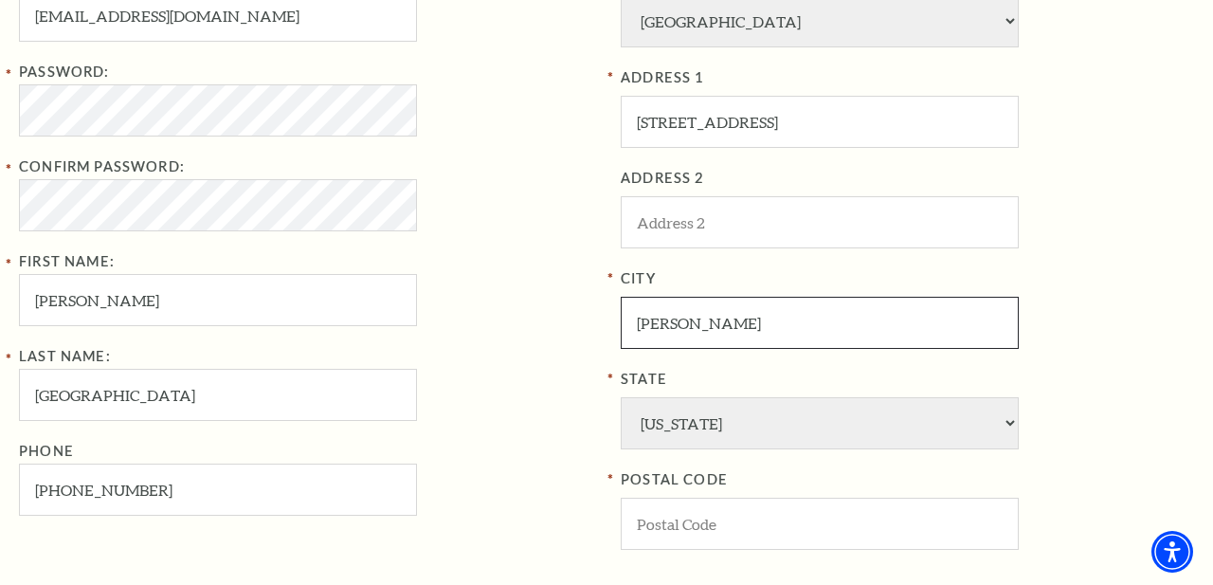
scroll to position [719, 0]
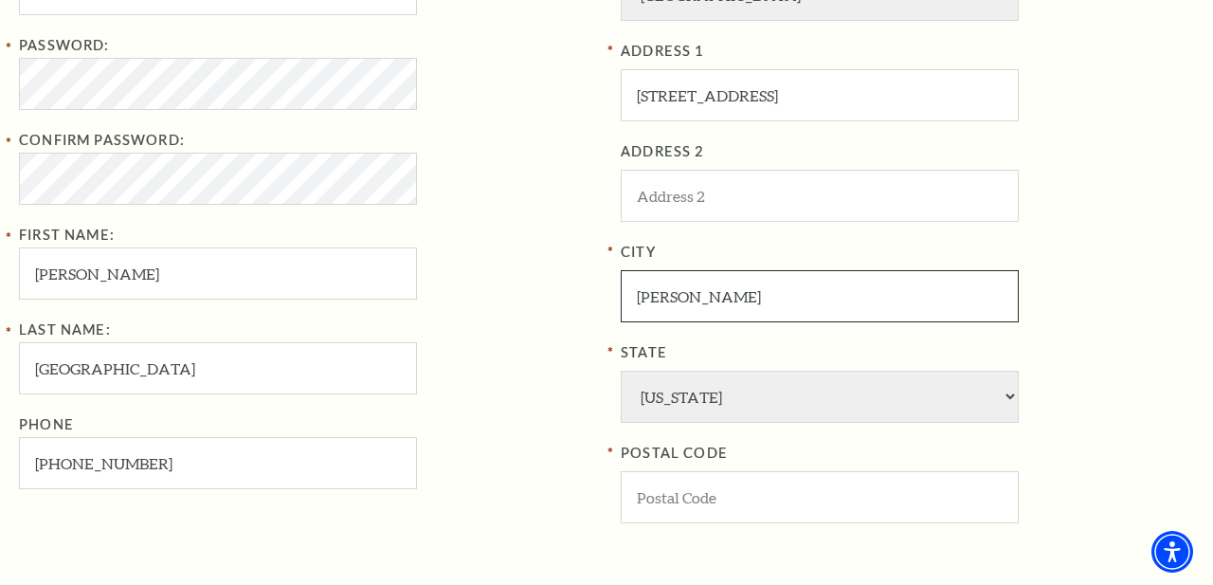
type input "[PERSON_NAME]"
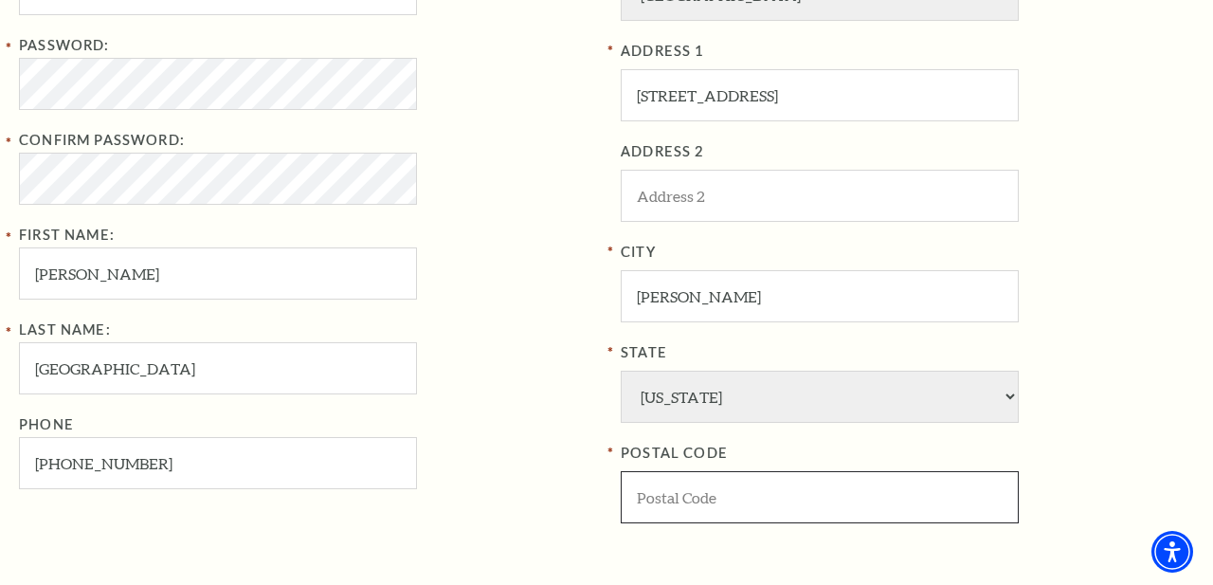
click at [680, 512] on input "text" at bounding box center [820, 497] width 398 height 52
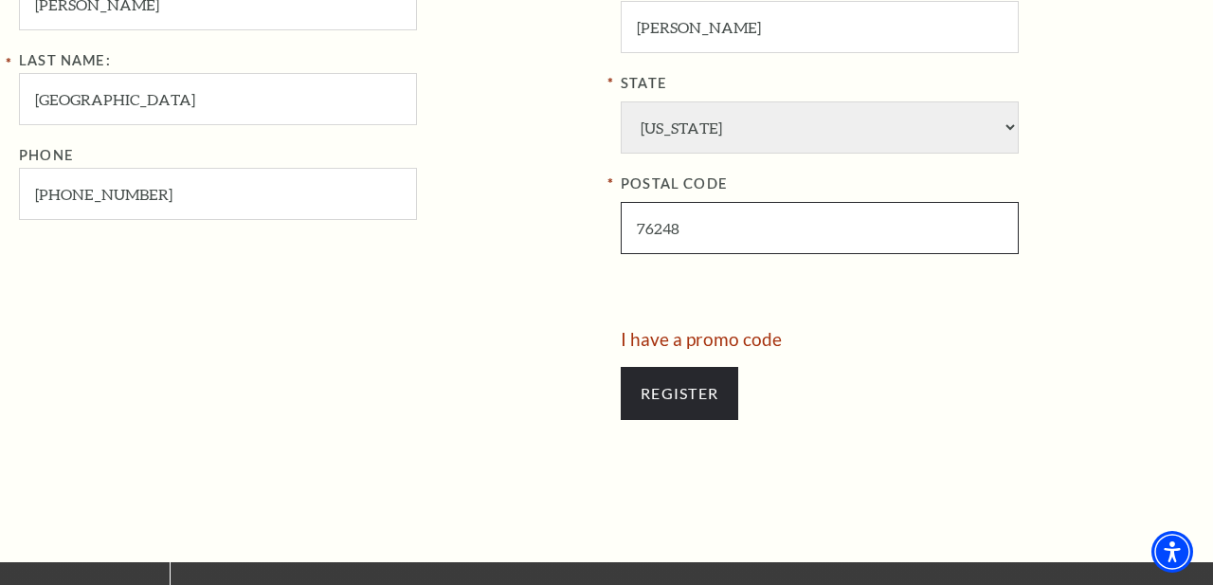
scroll to position [990, 0]
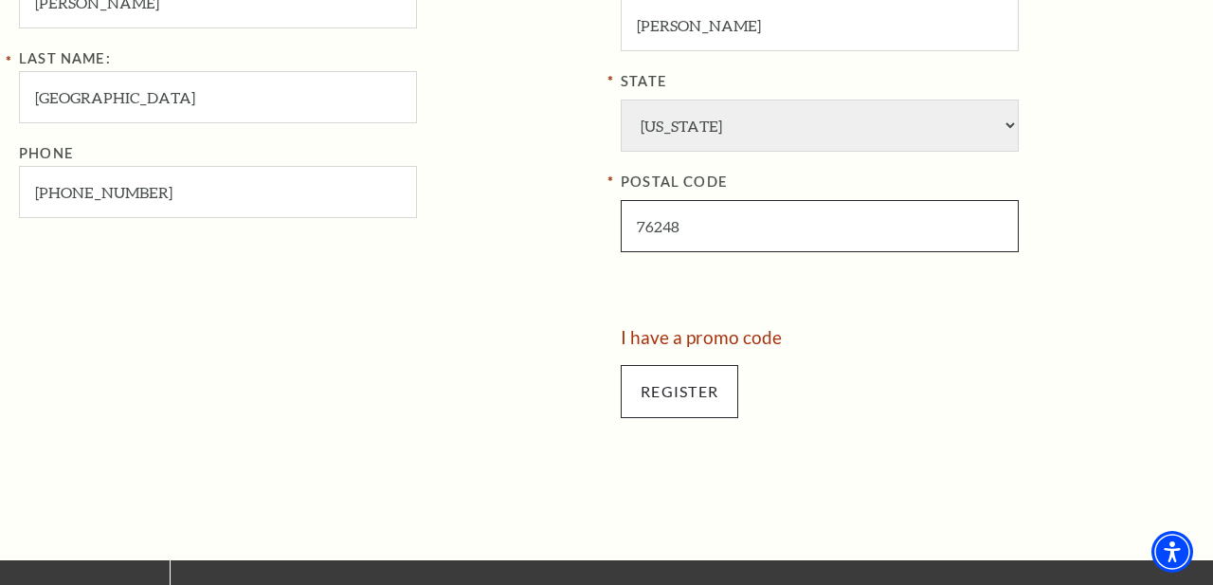
type input "76248"
click at [709, 395] on input "Register" at bounding box center [680, 391] width 118 height 53
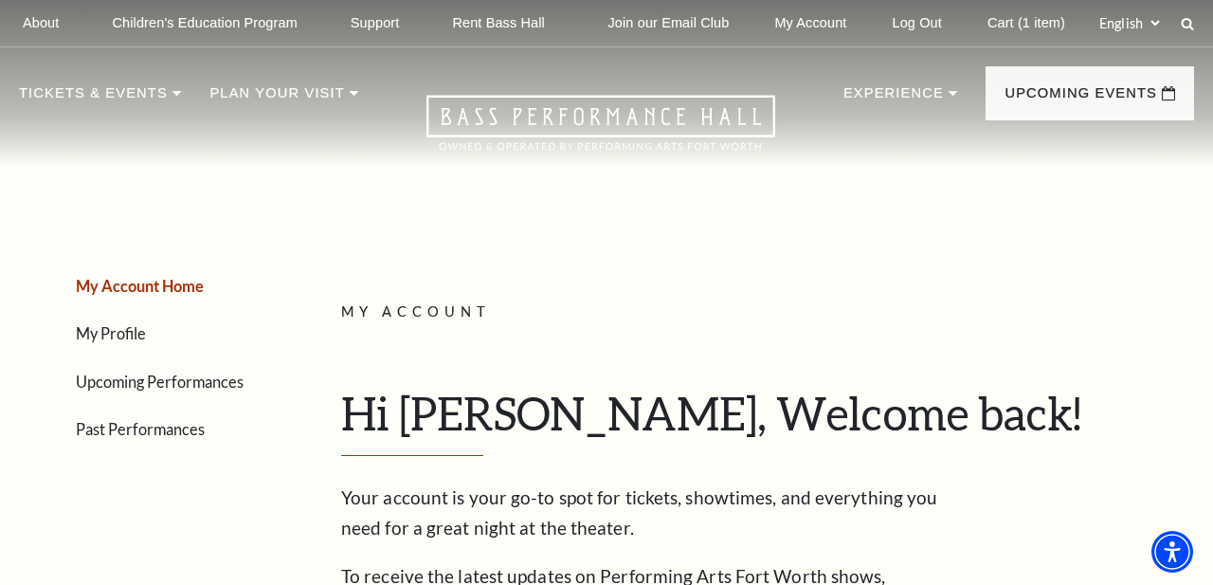
click at [147, 283] on link "My Account Home" at bounding box center [140, 286] width 128 height 18
click at [1034, 25] on link "Cart (1 item)" at bounding box center [1027, 23] width 108 height 46
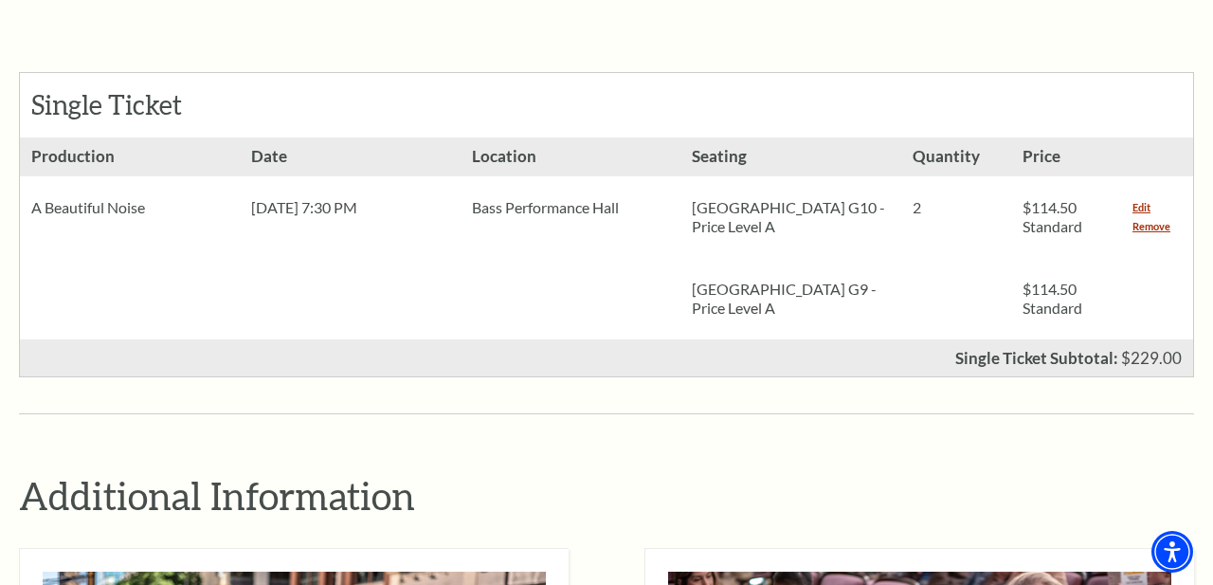
scroll to position [892, 0]
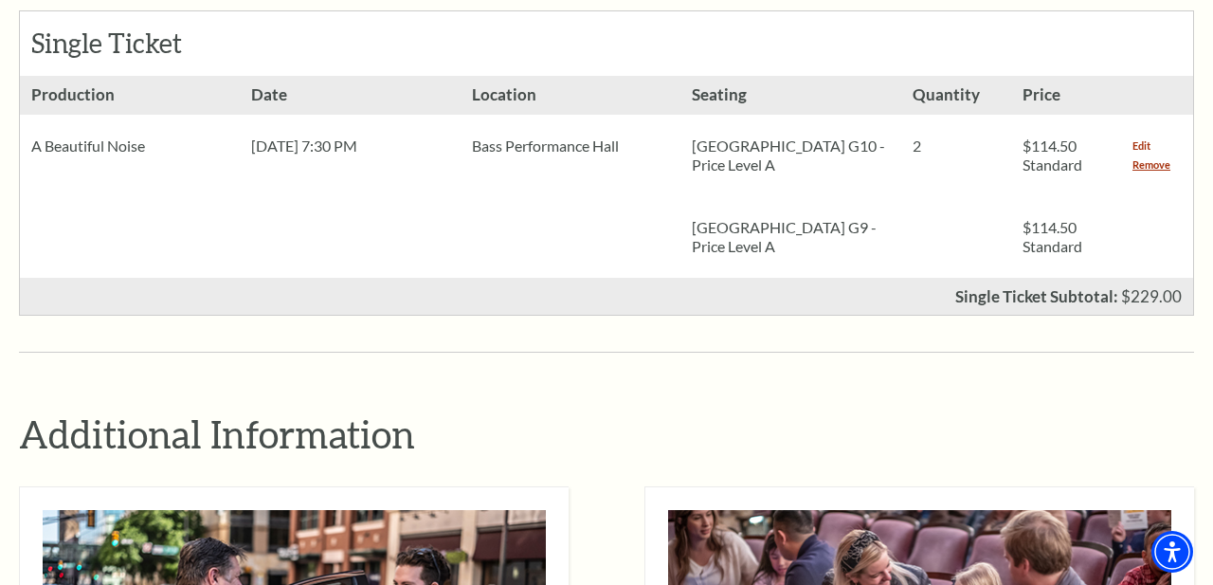
click at [1142, 146] on link "Edit" at bounding box center [1142, 145] width 18 height 19
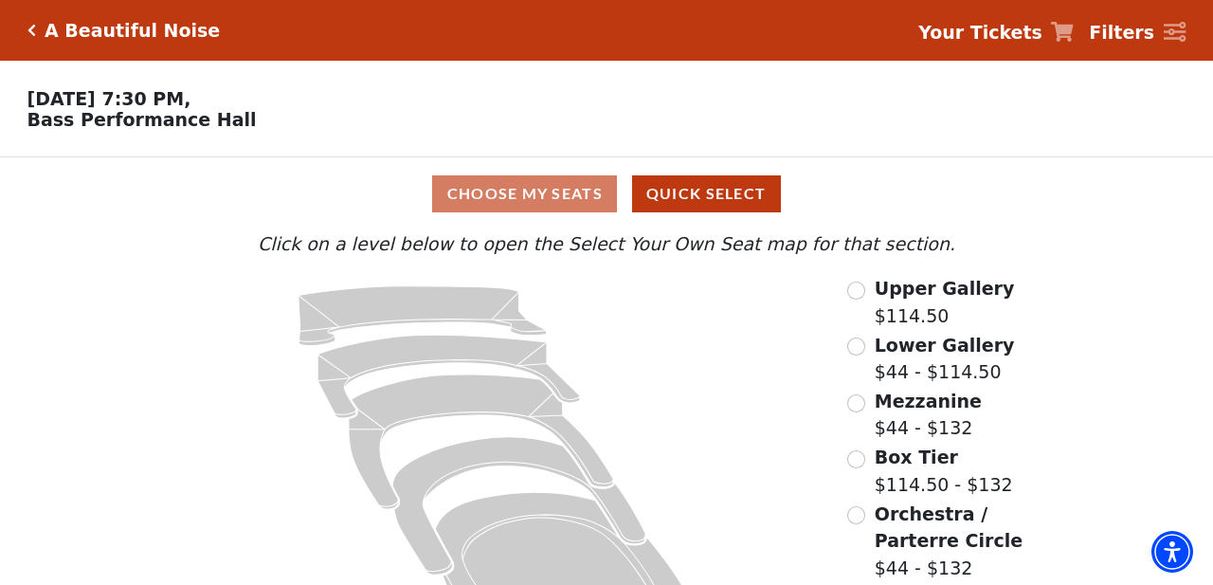
click at [1074, 35] on icon at bounding box center [1062, 32] width 23 height 20
click at [534, 193] on div "Choose My Seats Quick Select" at bounding box center [607, 193] width 910 height 37
click at [857, 288] on input "radio" at bounding box center [856, 291] width 18 height 18
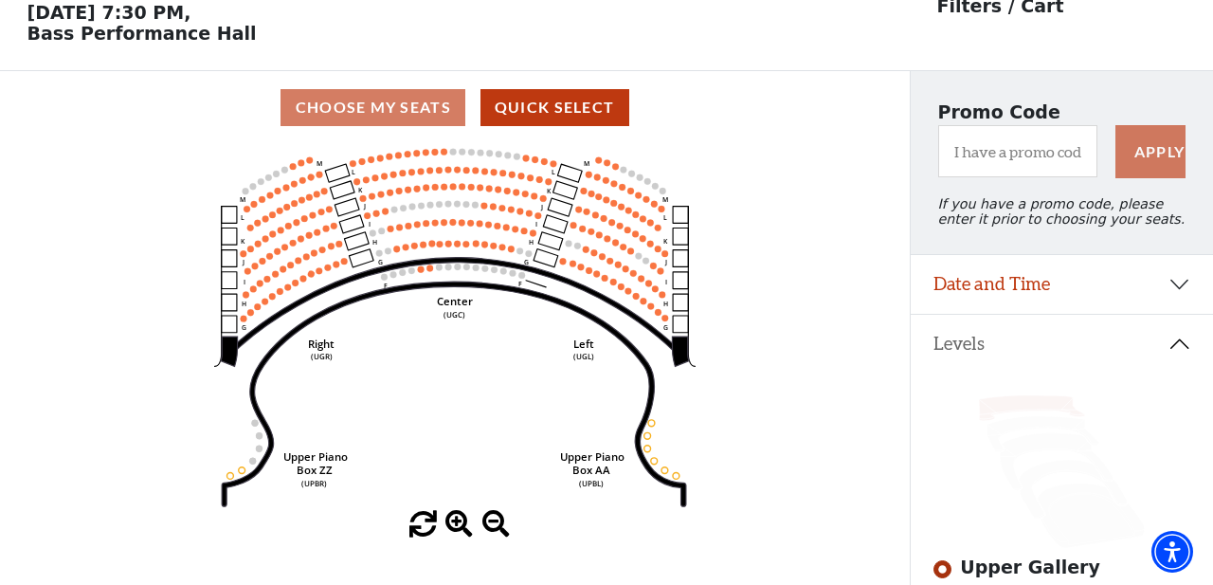
scroll to position [87, 0]
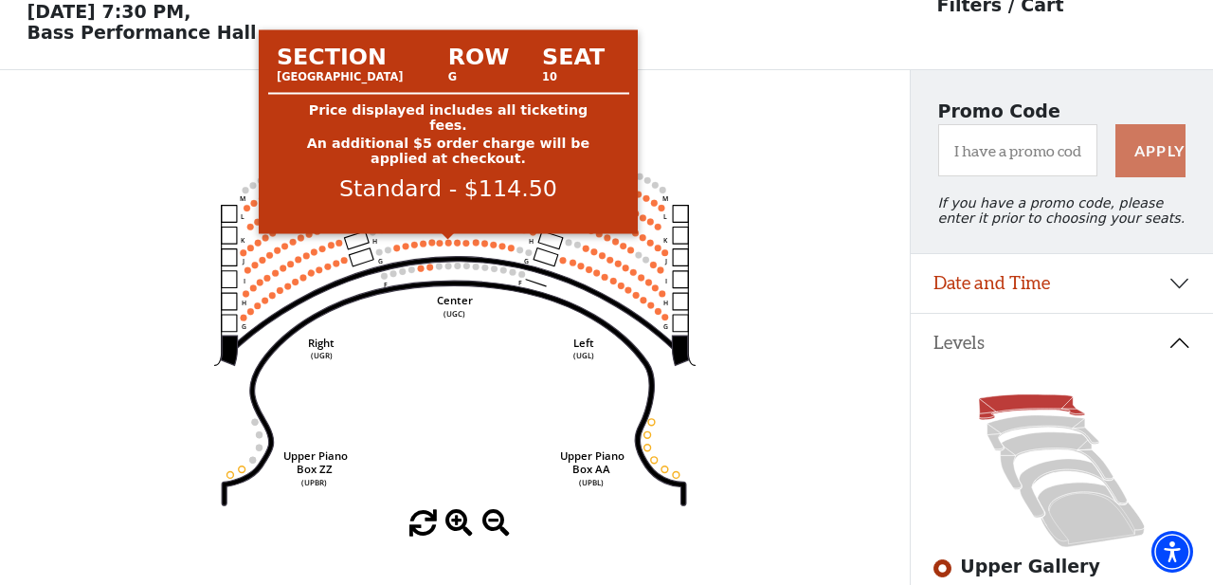
click at [451, 243] on circle at bounding box center [449, 242] width 7 height 7
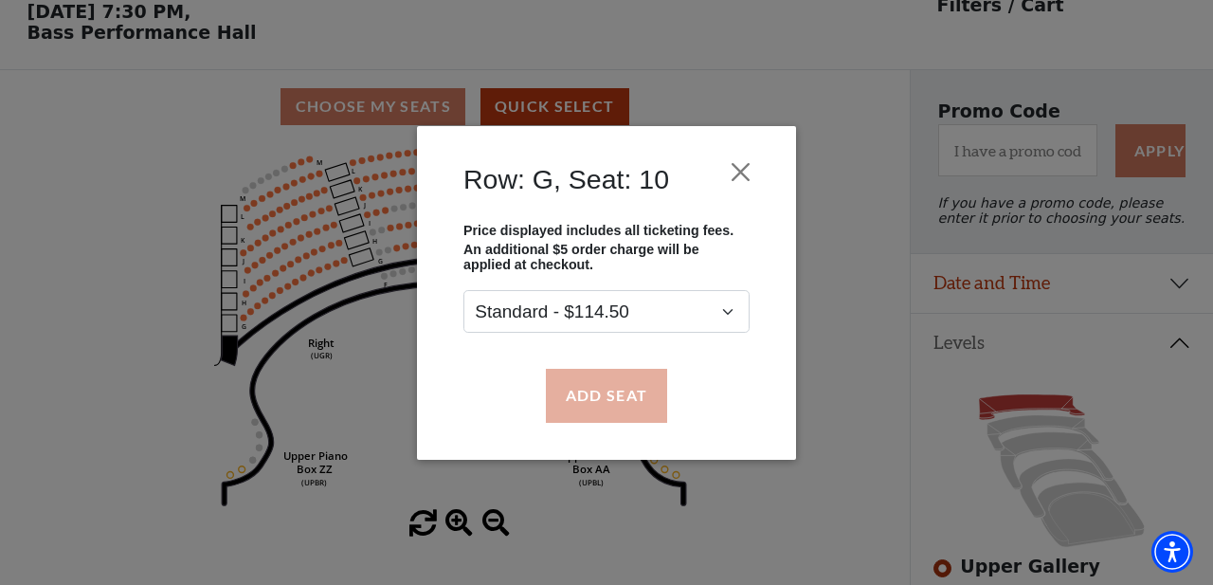
click at [625, 381] on button "Add Seat" at bounding box center [606, 395] width 121 height 53
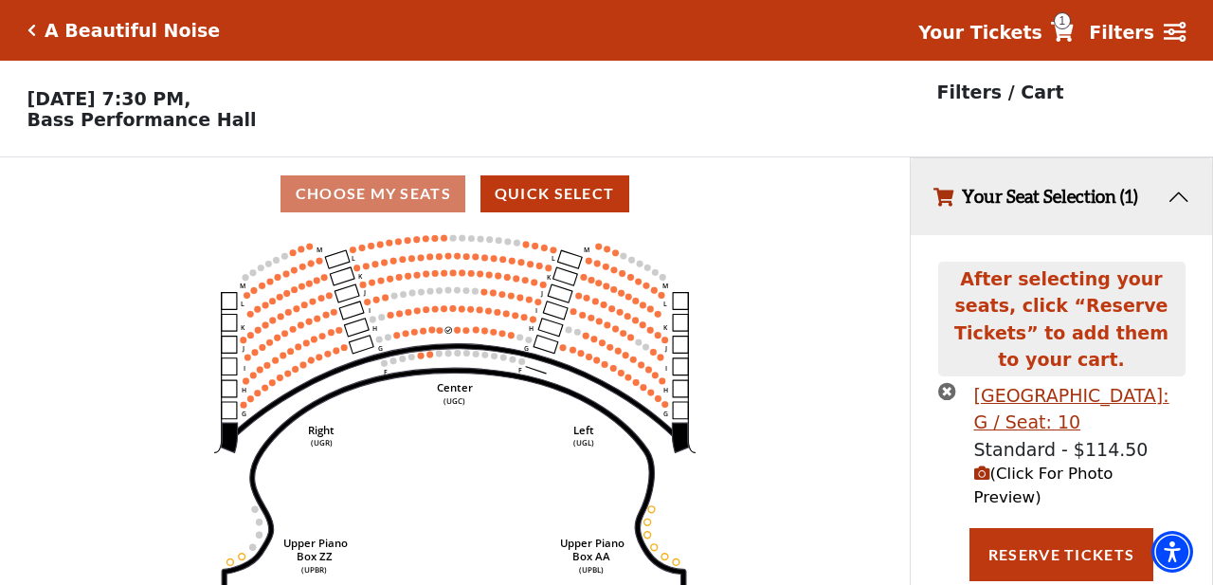
scroll to position [0, 0]
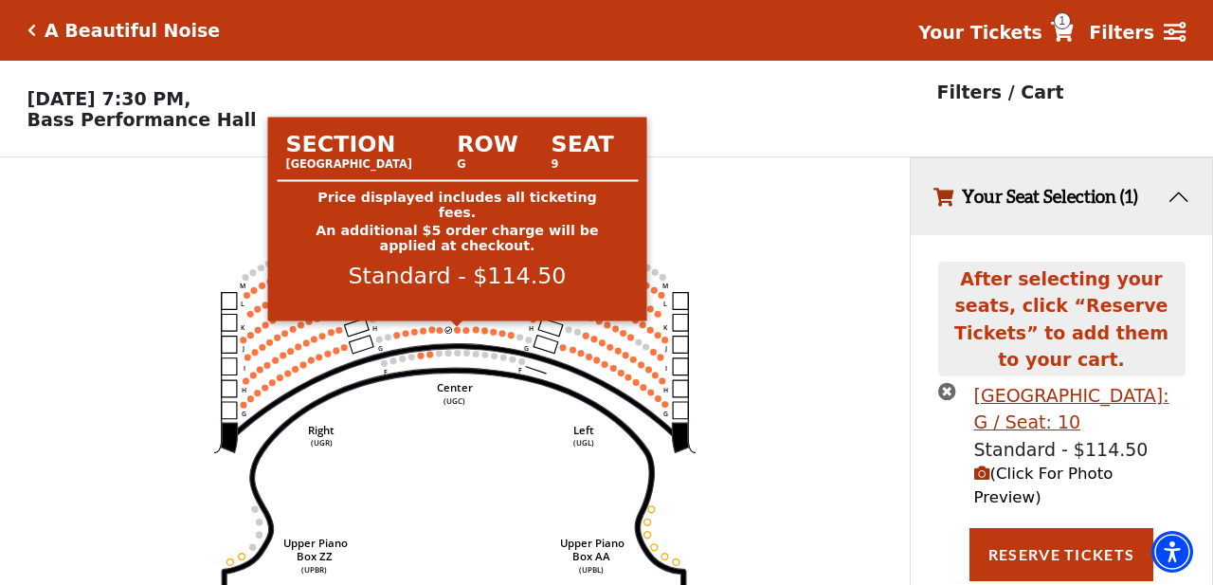
click at [458, 331] on circle at bounding box center [457, 329] width 7 height 7
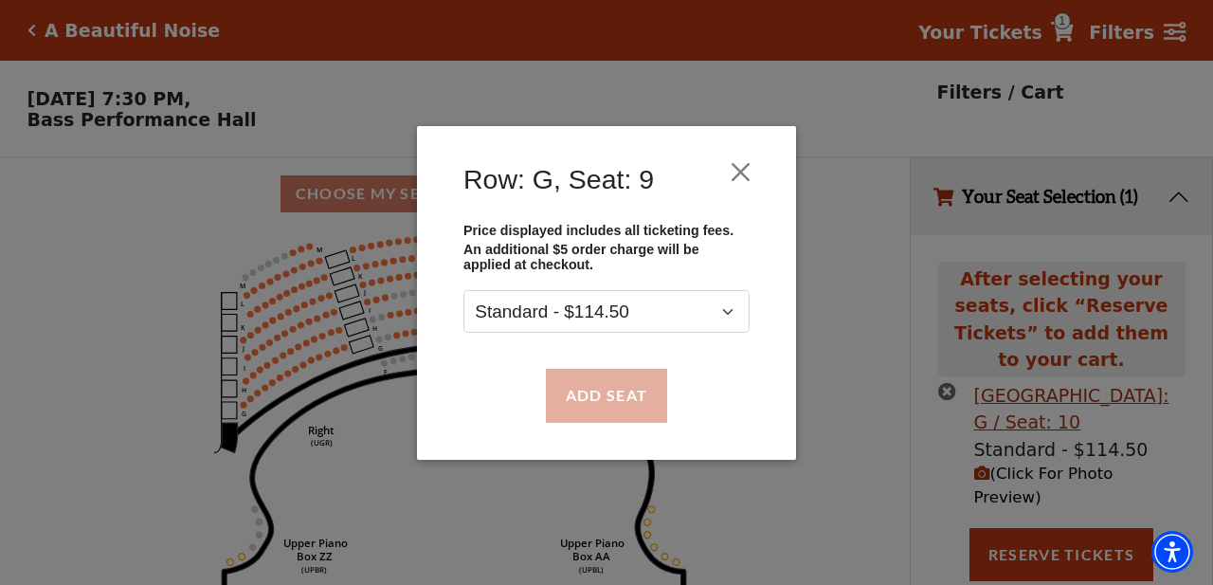
click at [617, 397] on button "Add Seat" at bounding box center [606, 395] width 121 height 53
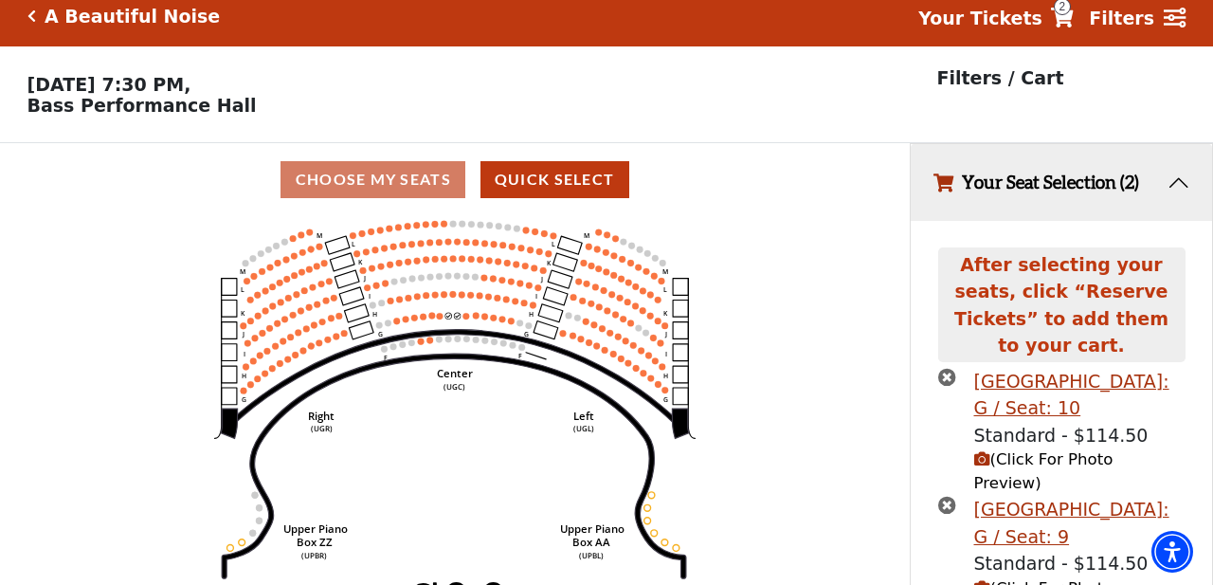
scroll to position [99, 0]
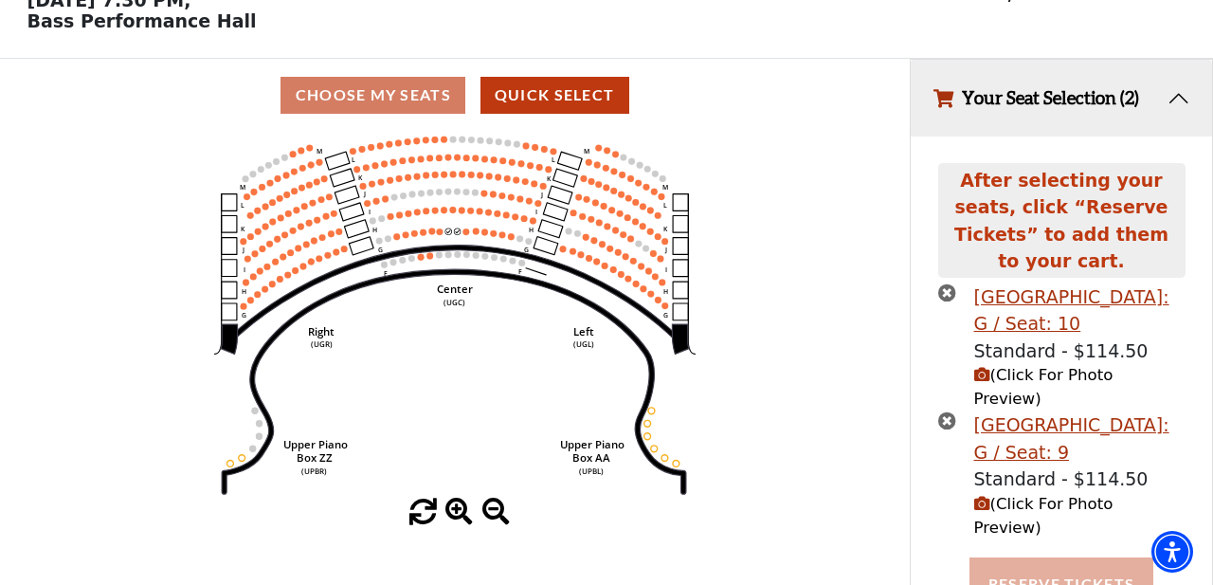
click at [1046, 557] on button "Reserve Tickets" at bounding box center [1062, 583] width 184 height 53
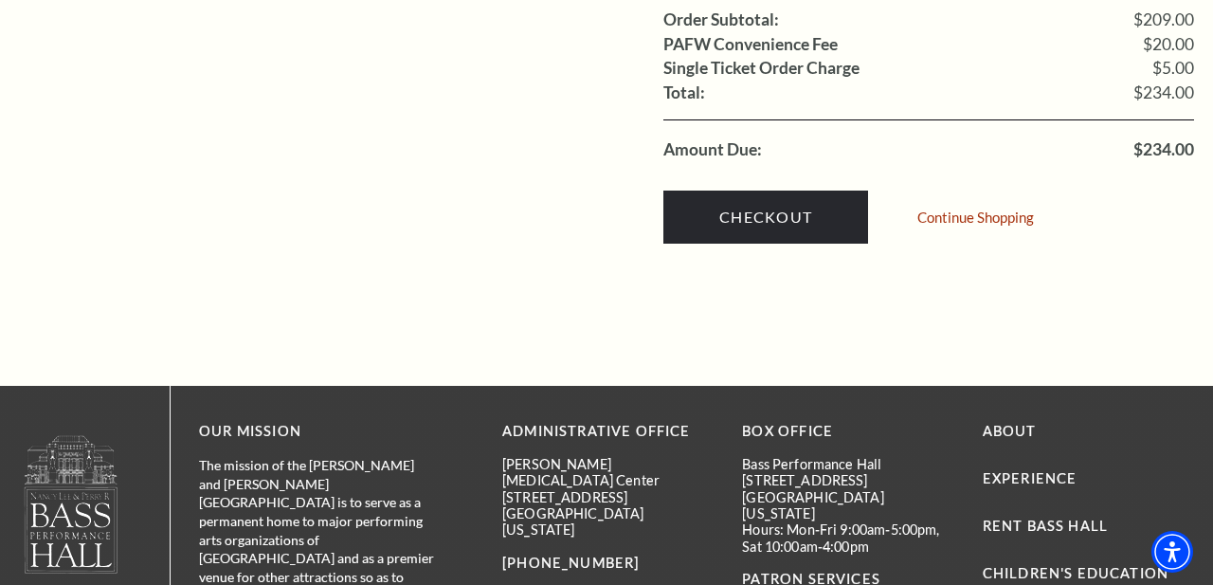
scroll to position [2020, 0]
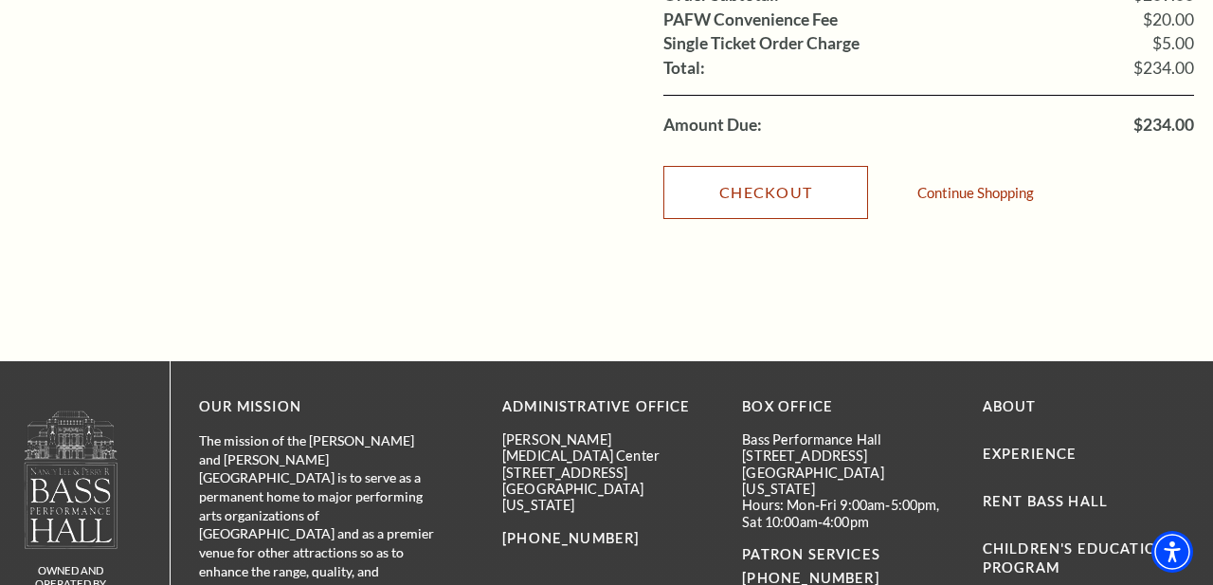
click at [781, 191] on link "Checkout" at bounding box center [766, 192] width 205 height 53
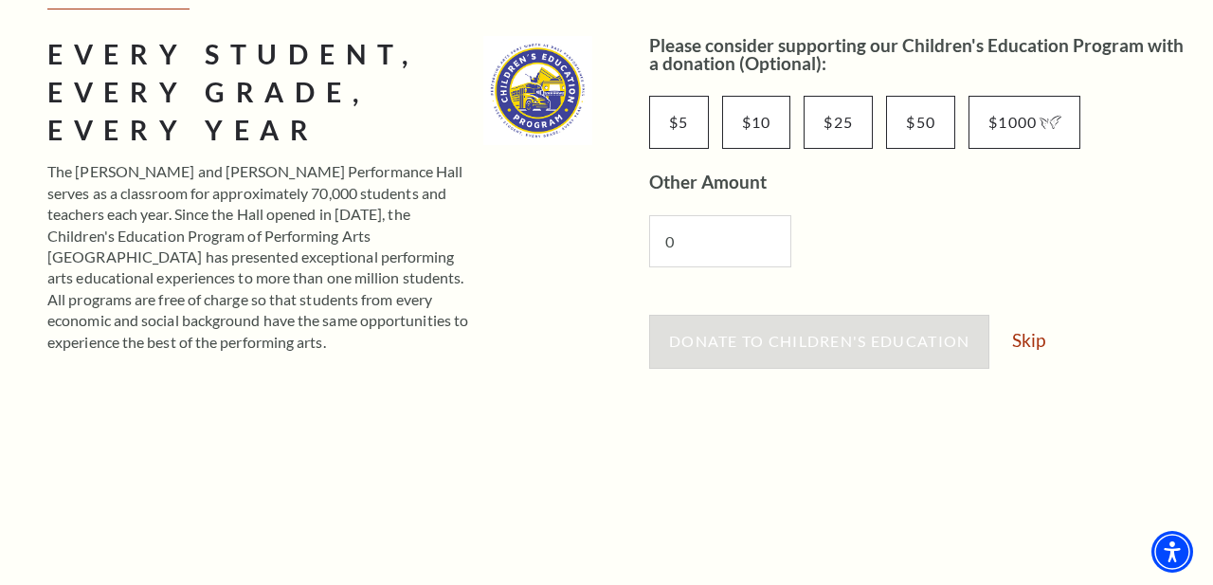
scroll to position [319, 0]
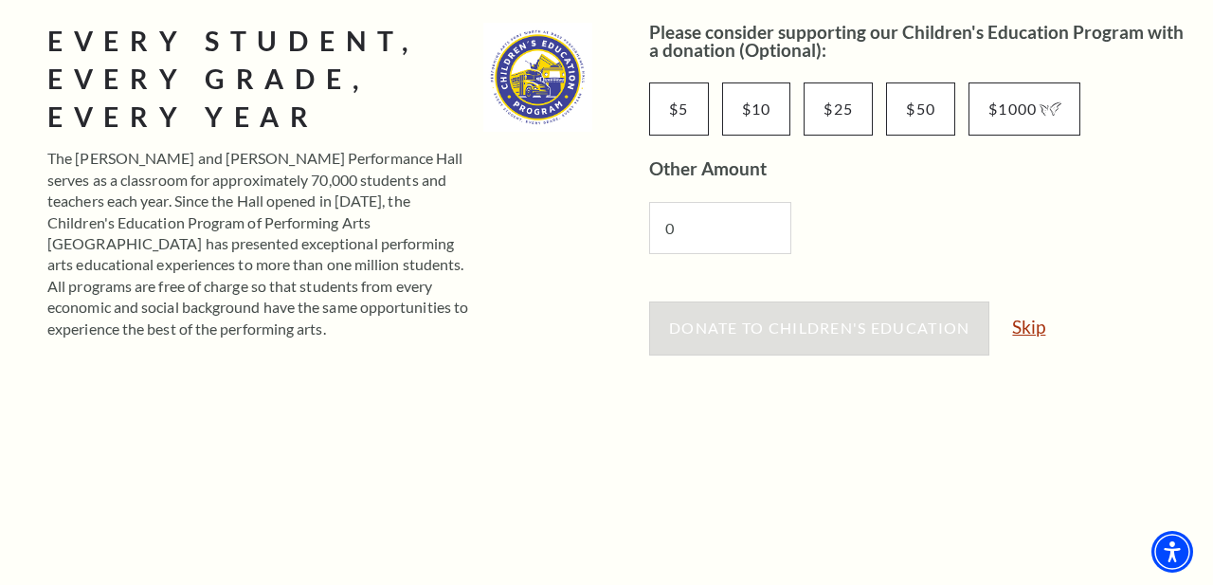
click at [1026, 330] on link "Skip" at bounding box center [1028, 327] width 33 height 18
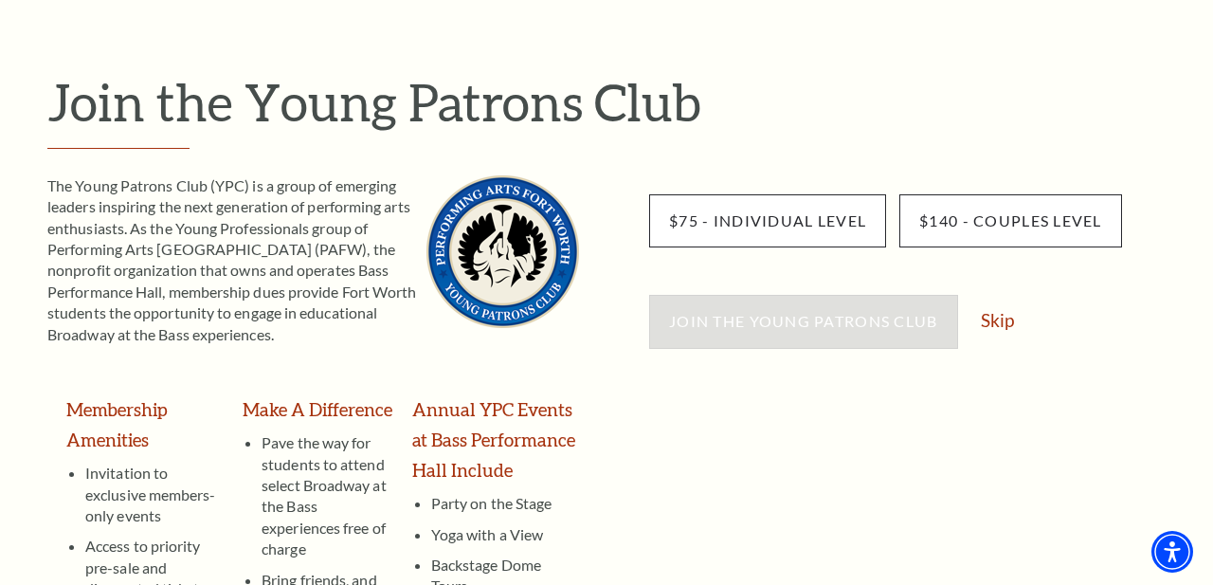
scroll to position [167, 0]
click at [1000, 327] on link "Skip" at bounding box center [997, 320] width 33 height 18
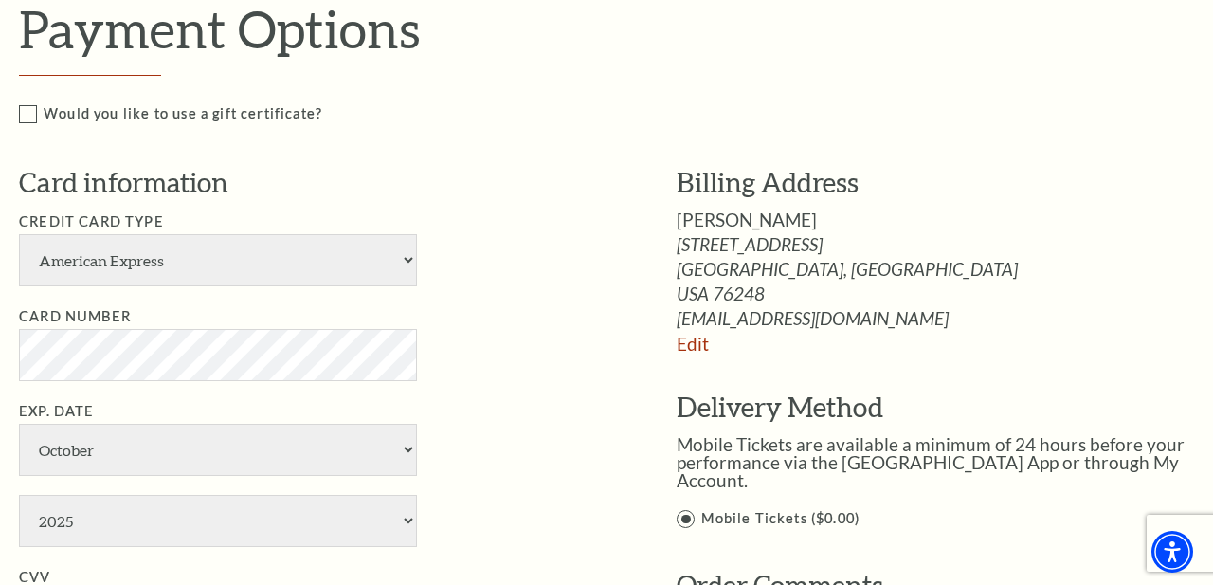
scroll to position [902, 0]
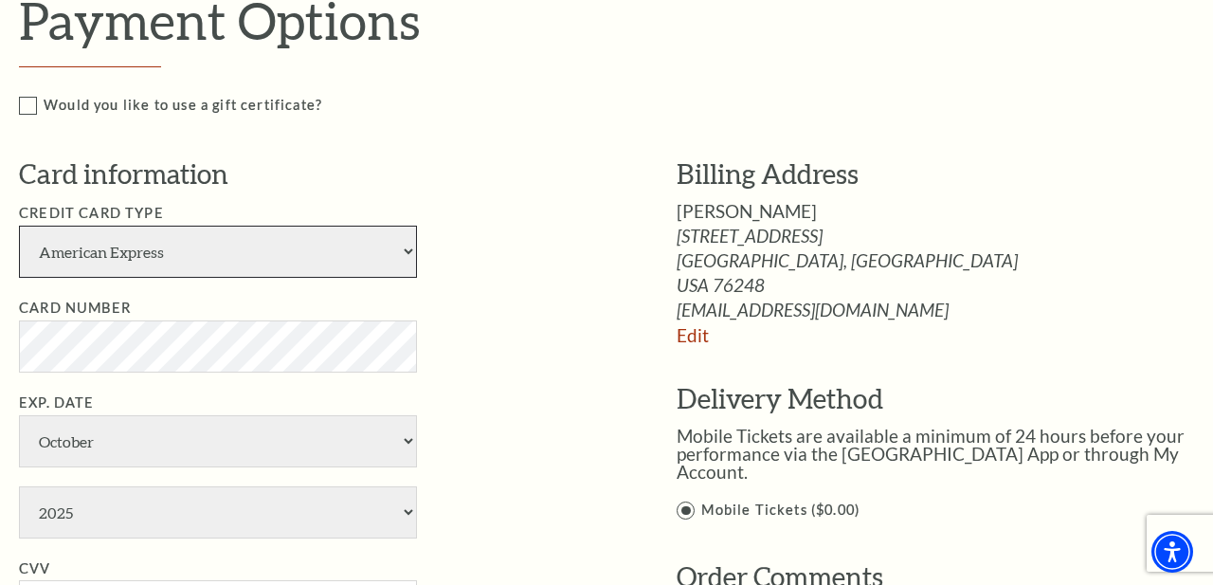
select select "25"
click at [0, 0] on option "Master Card" at bounding box center [0, 0] width 0 height 0
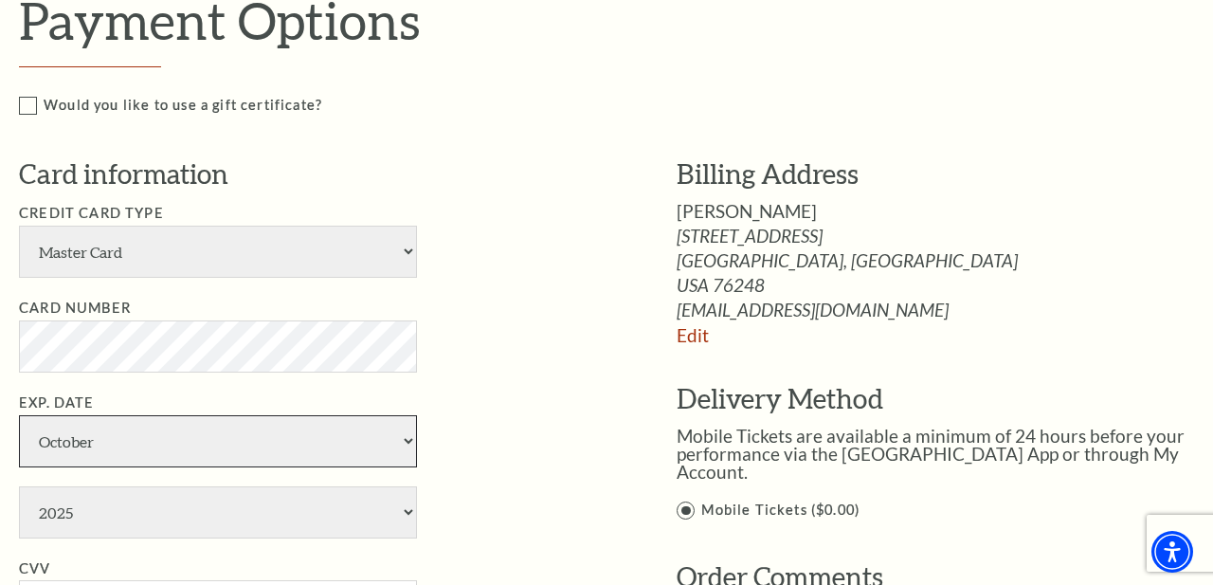
select select "6"
click at [0, 0] on option "June" at bounding box center [0, 0] width 0 height 0
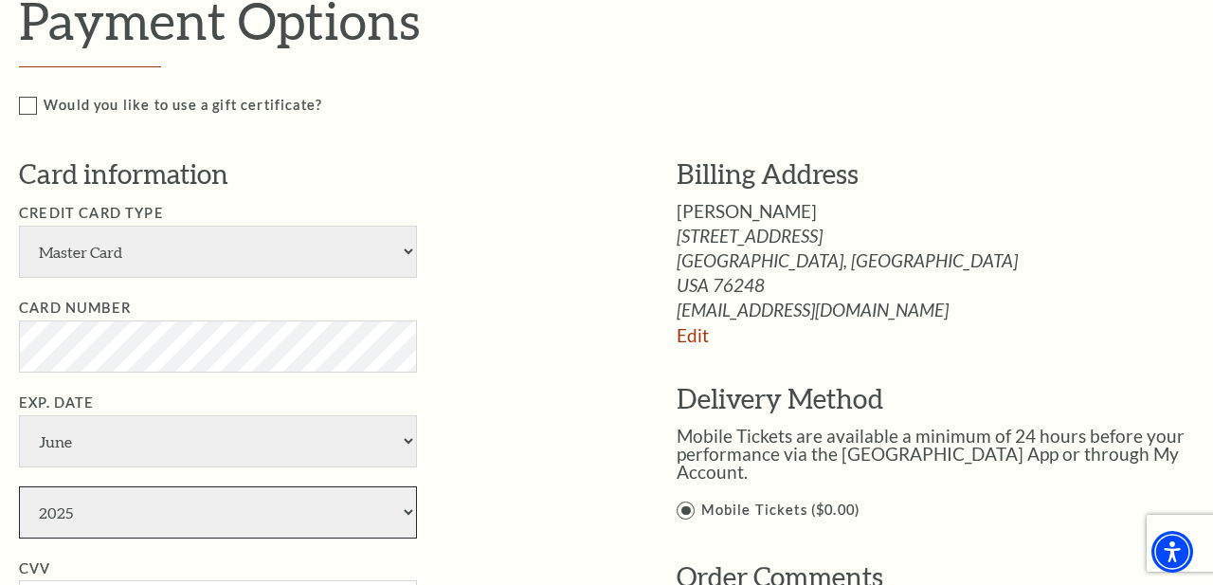
click at [19, 486] on select "2025 2026 2027 2028 2029 2030 2031 2032 2033 2034" at bounding box center [218, 512] width 398 height 52
select select "2028"
click at [0, 0] on option "2028" at bounding box center [0, 0] width 0 height 0
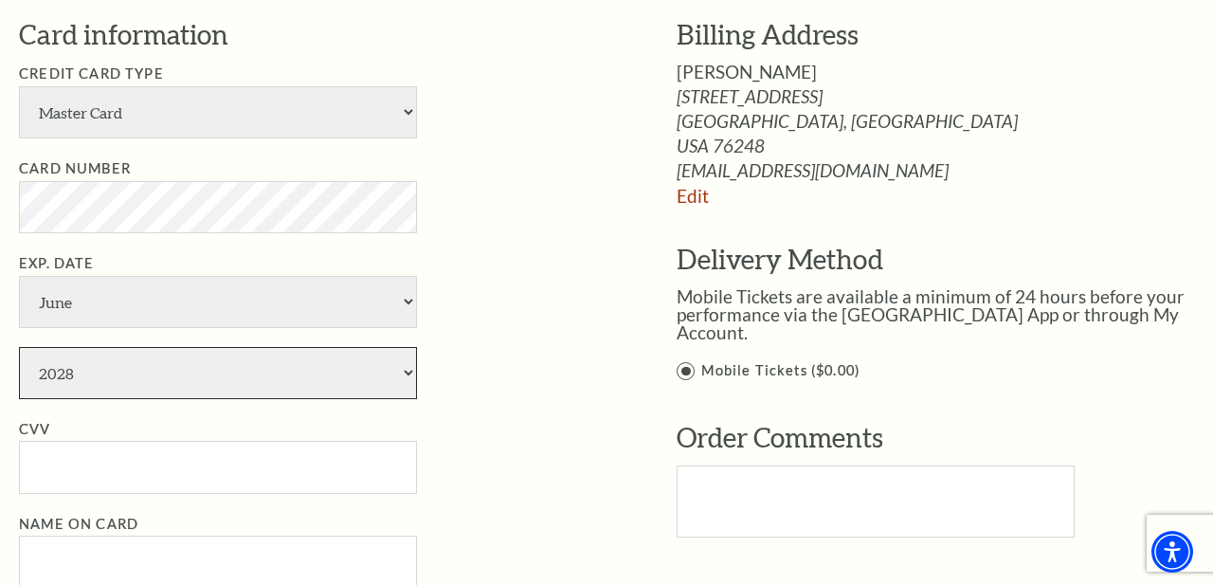
scroll to position [1041, 0]
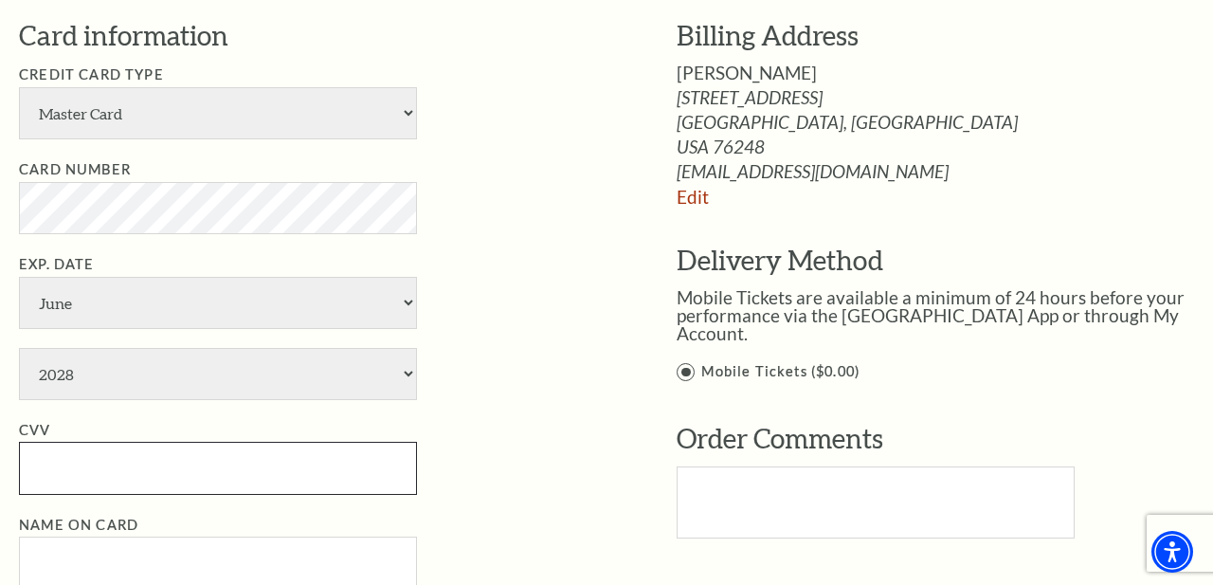
click at [61, 477] on input "CVV" at bounding box center [218, 468] width 398 height 52
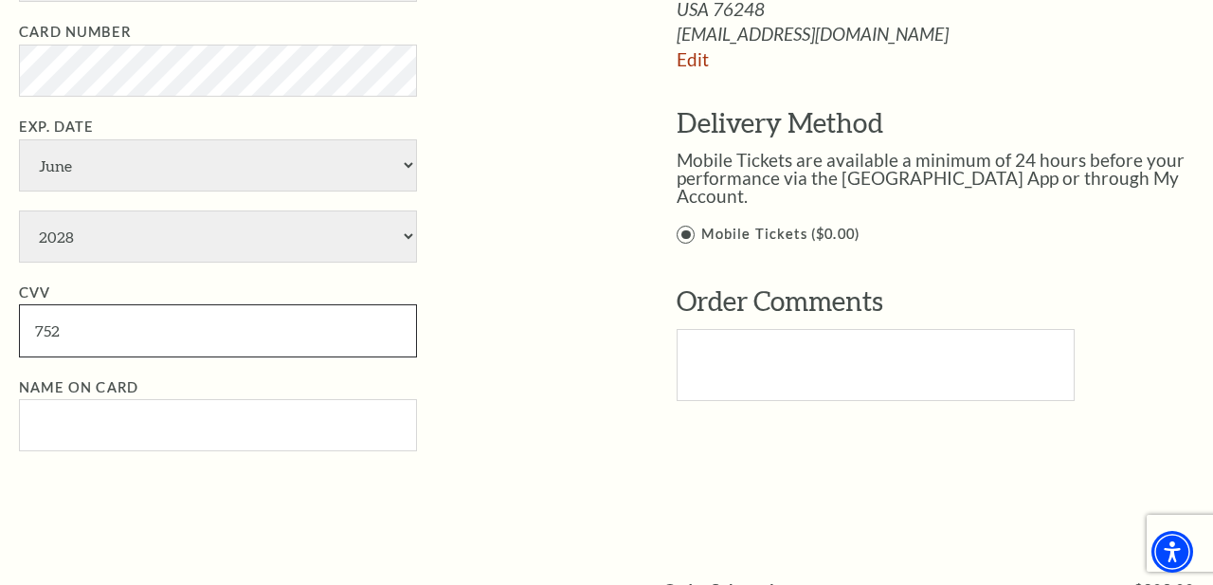
scroll to position [1188, 0]
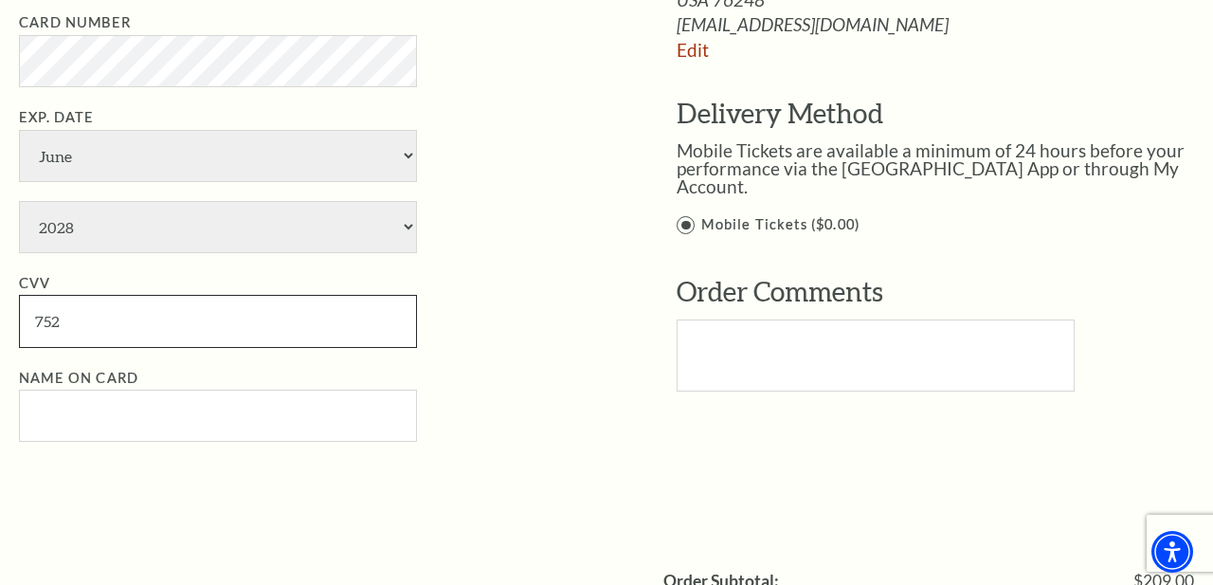
type input "752"
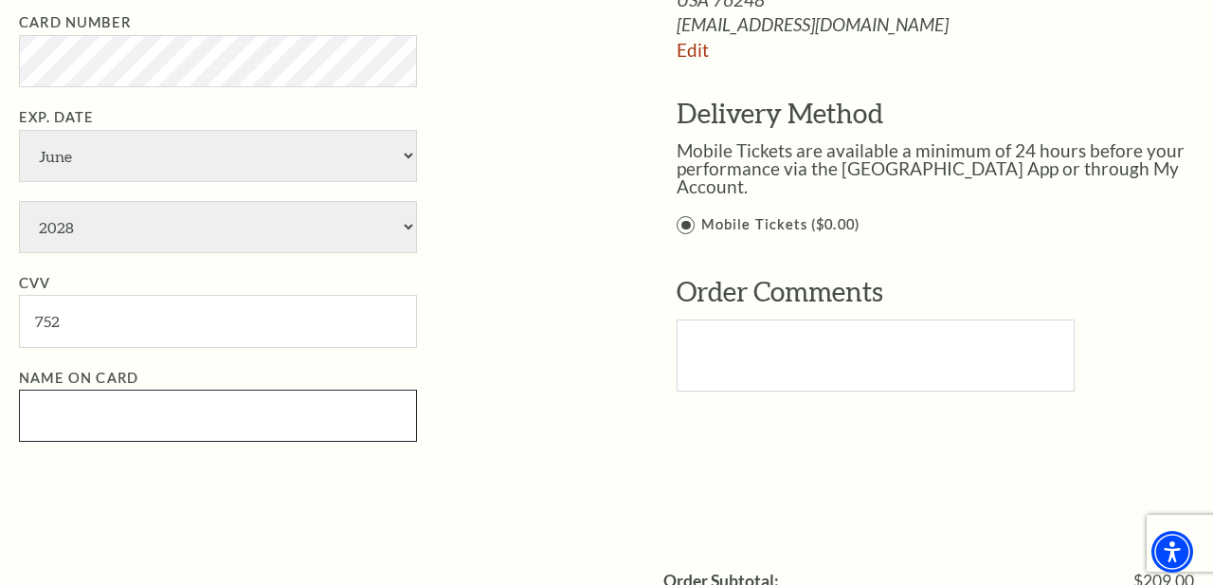
click at [84, 421] on input "Name on Card" at bounding box center [218, 416] width 398 height 52
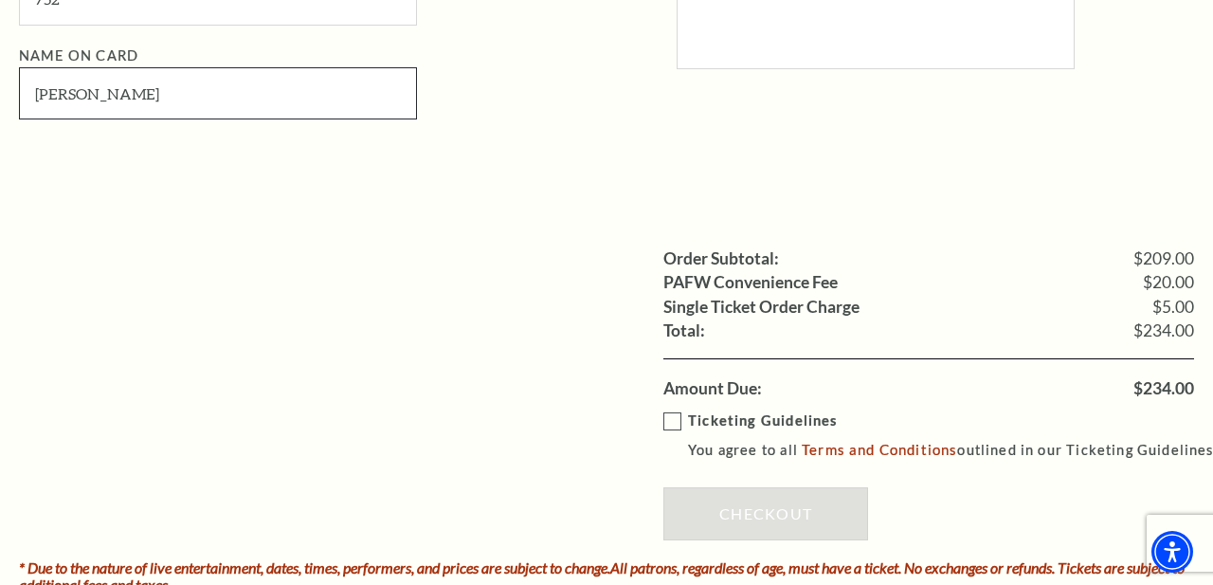
scroll to position [1515, 0]
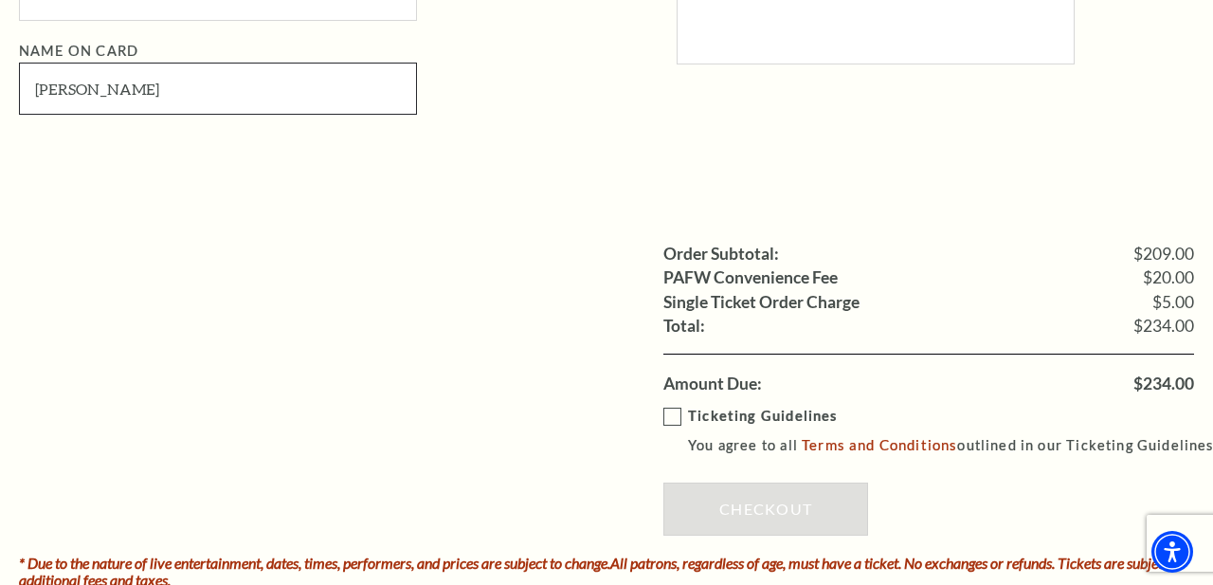
type input "[PERSON_NAME]"
click at [672, 418] on label "Ticketing Guidelines You agree to all Terms and Conditions outlined in our Tick…" at bounding box center [943, 431] width 558 height 52
click at [0, 0] on input "Ticketing Guidelines You agree to all Terms and Conditions outlined in our Tick…" at bounding box center [0, 0] width 0 height 0
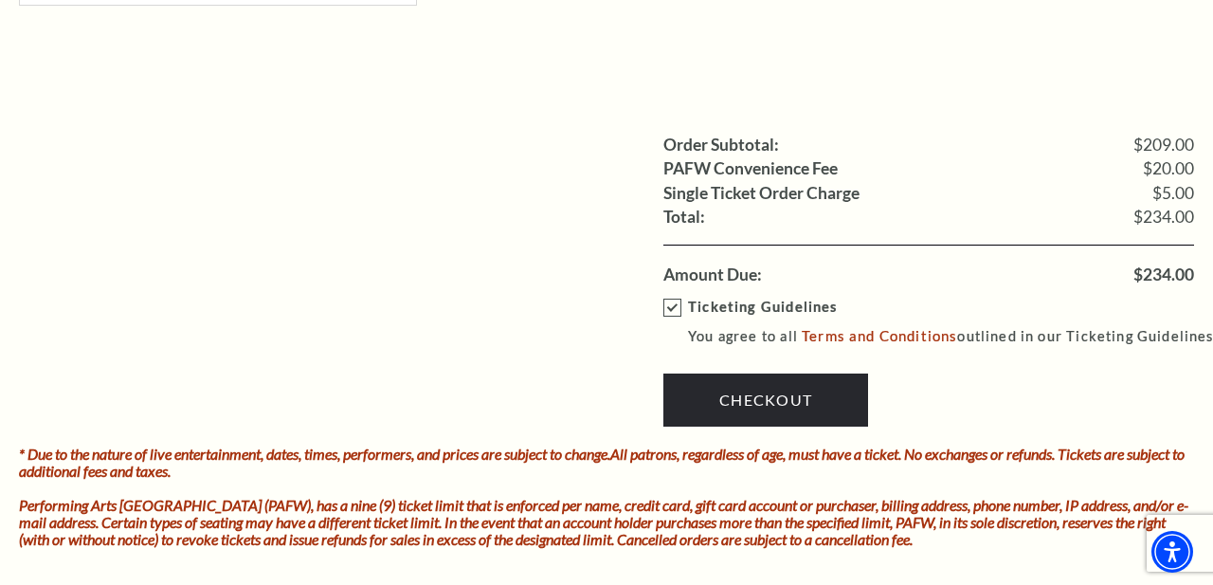
scroll to position [1637, 0]
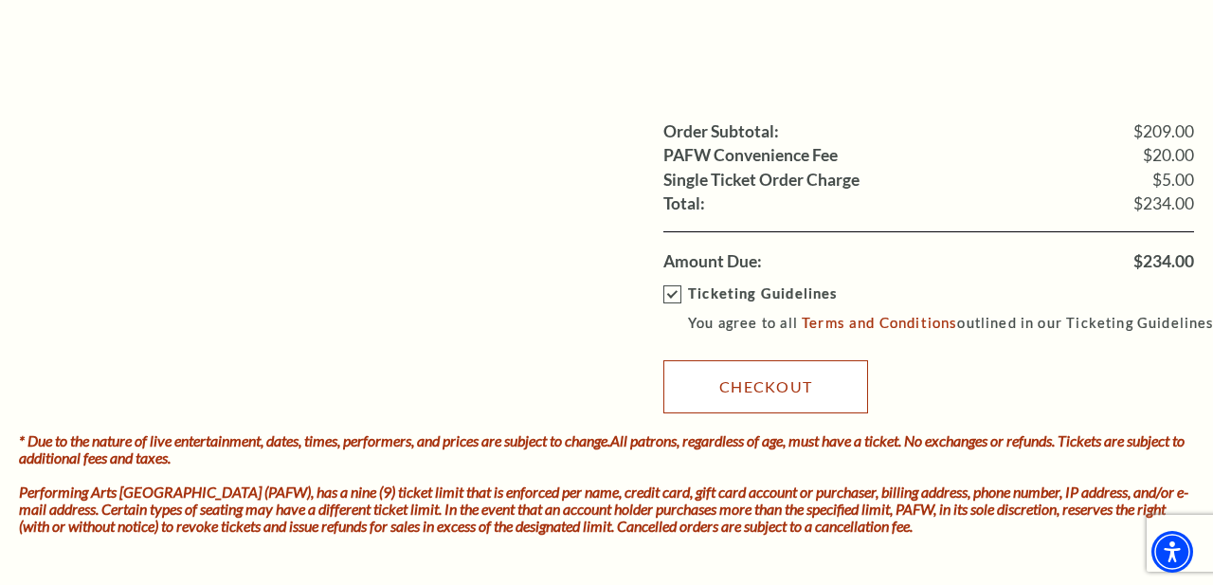
click at [748, 389] on link "Checkout" at bounding box center [766, 386] width 205 height 53
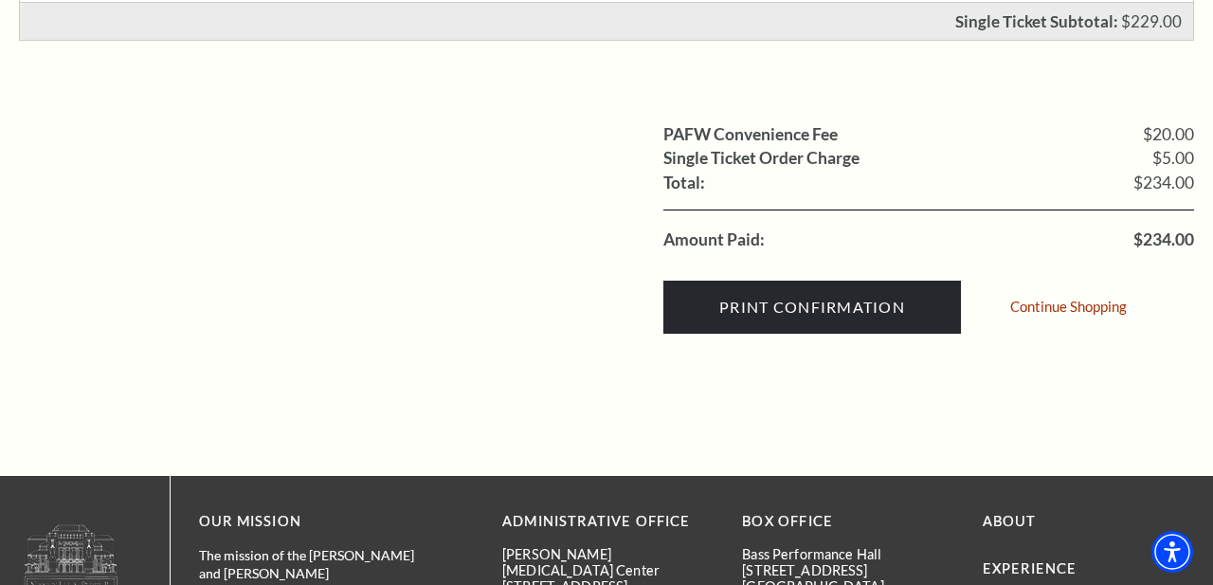
scroll to position [682, 0]
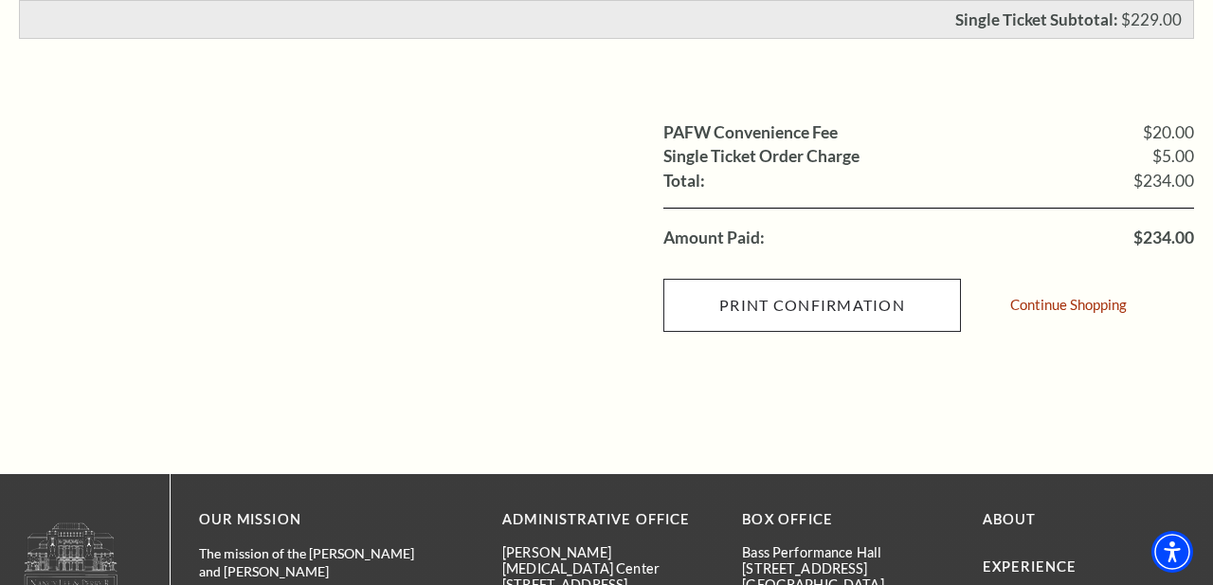
click at [838, 304] on input "Print Confirmation" at bounding box center [813, 305] width 298 height 53
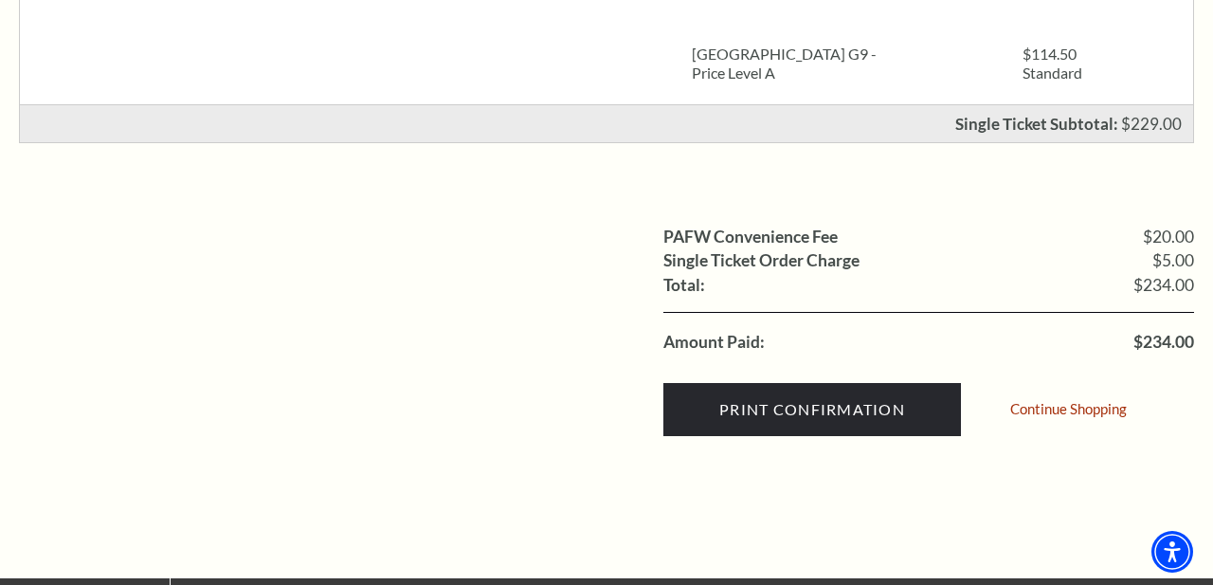
scroll to position [0, 0]
